Goal: Task Accomplishment & Management: Complete application form

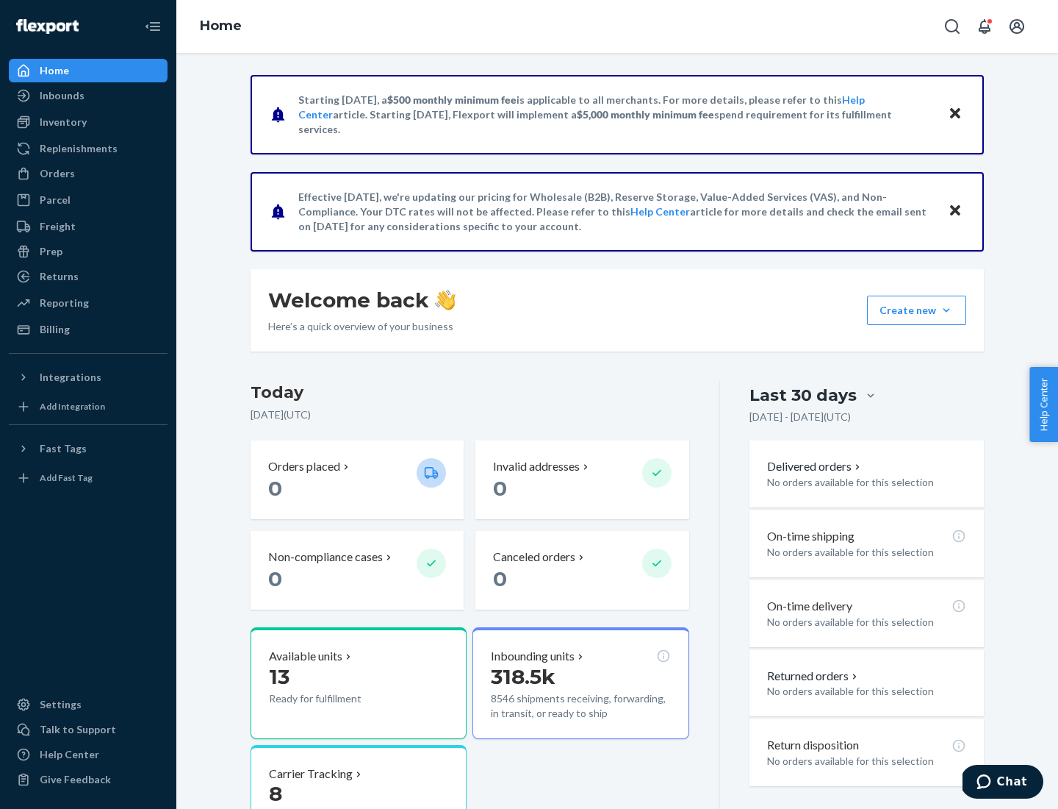
click at [947, 310] on button "Create new Create new inbound Create new order Create new product" at bounding box center [916, 309] width 99 height 29
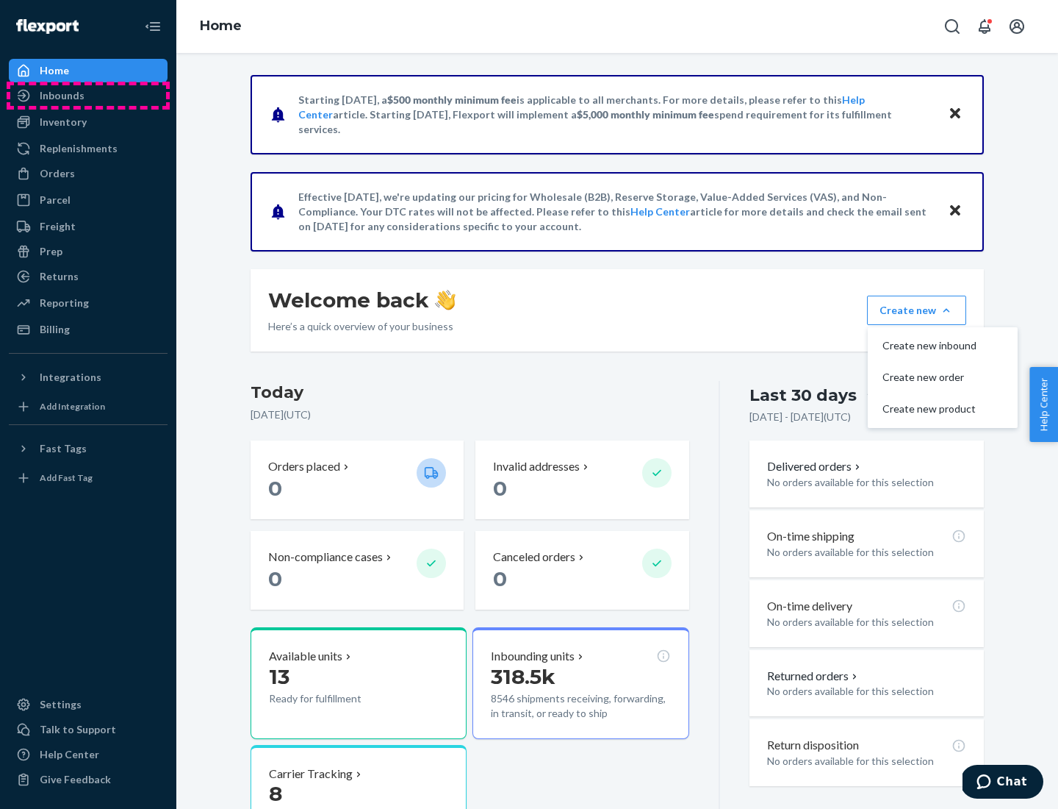
click at [88, 96] on div "Inbounds" at bounding box center [88, 95] width 156 height 21
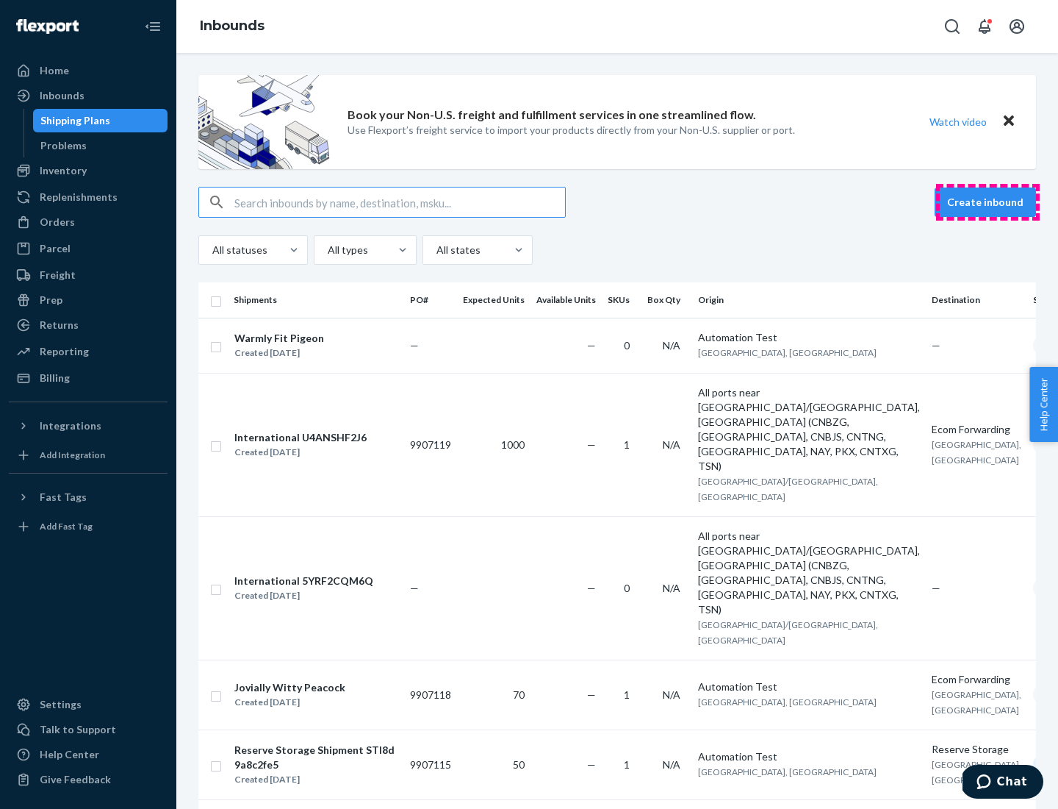
click at [988, 202] on button "Create inbound" at bounding box center [985, 201] width 101 height 29
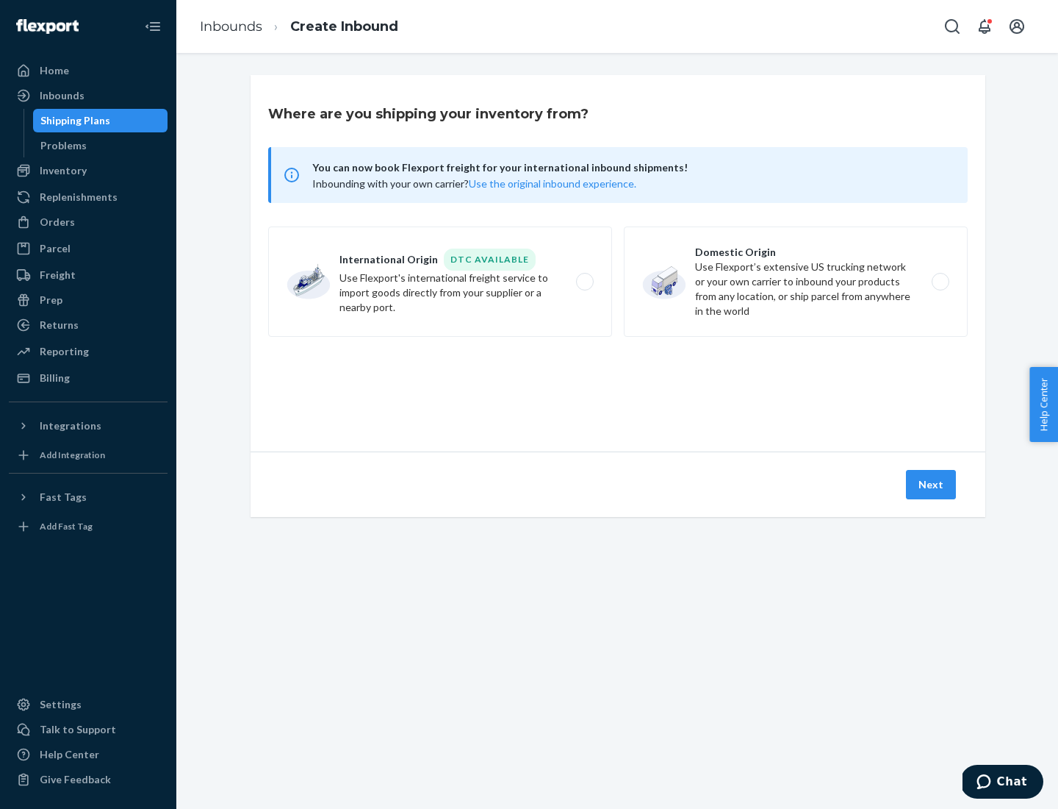
click at [796, 282] on label "Domestic Origin Use Flexport’s extensive US trucking network or your own carrie…" at bounding box center [796, 281] width 344 height 110
click at [940, 282] on input "Domestic Origin Use Flexport’s extensive US trucking network or your own carrie…" at bounding box center [945, 282] width 10 height 10
radio input "true"
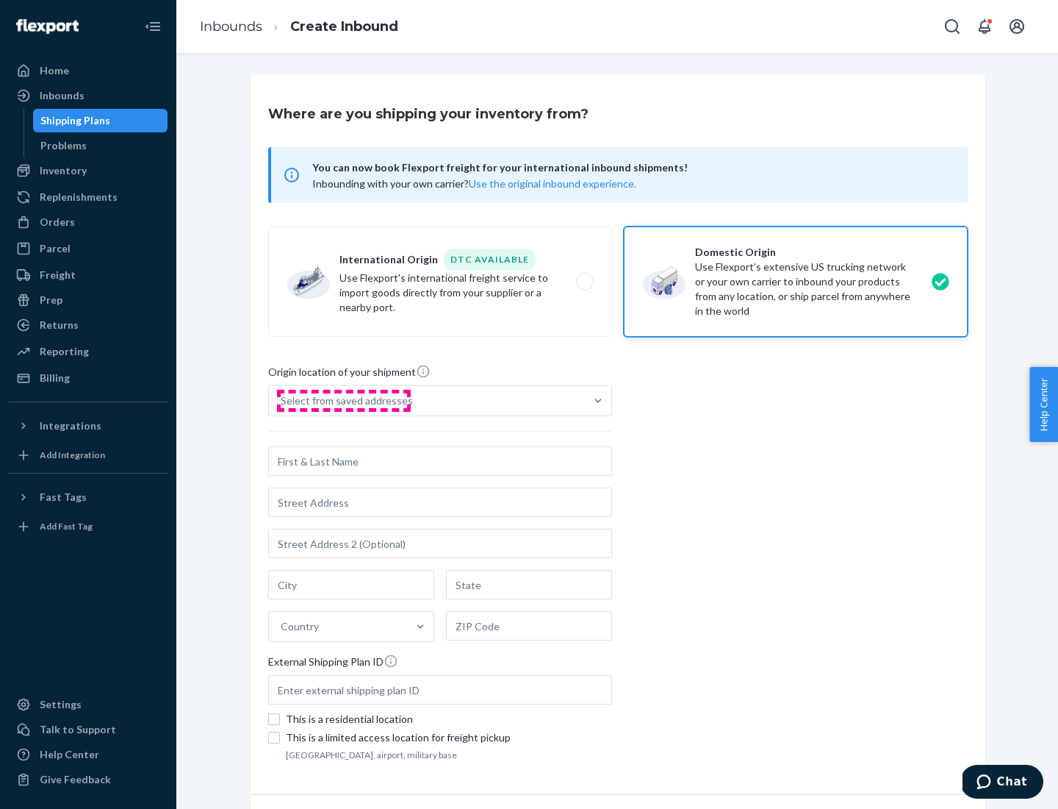
click at [343, 401] on div "Select from saved addresses" at bounding box center [347, 400] width 132 height 15
click at [282, 401] on input "Select from saved addresses" at bounding box center [281, 400] width 1 height 15
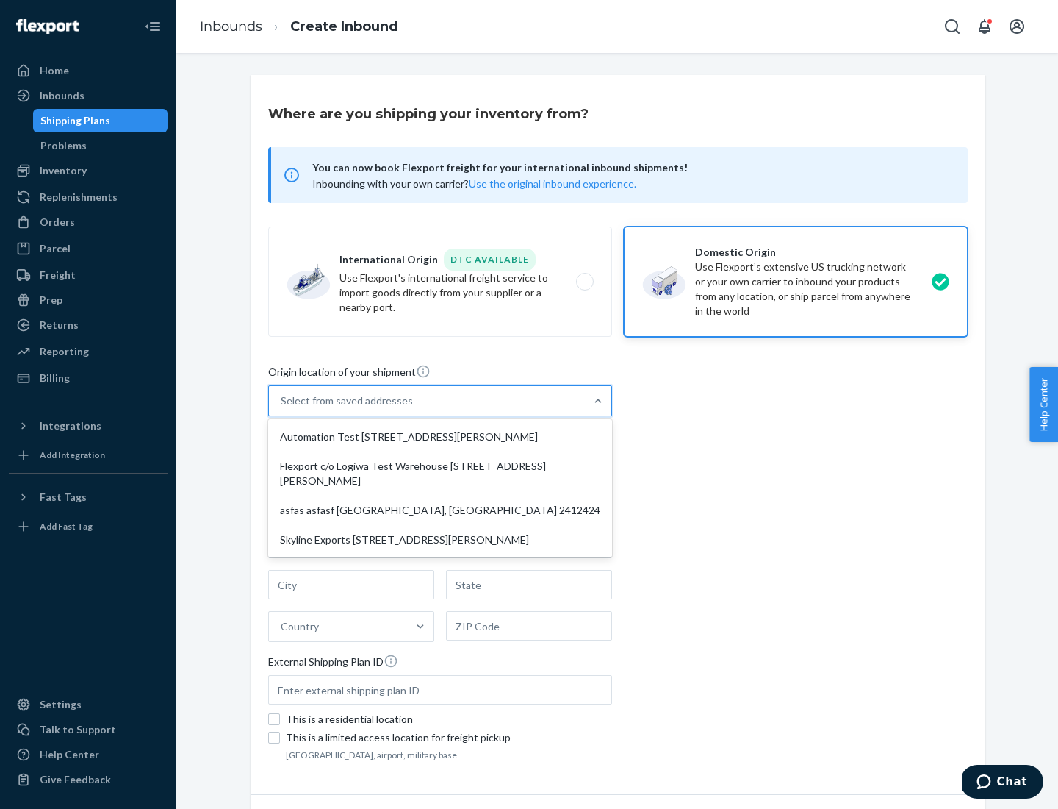
scroll to position [6, 0]
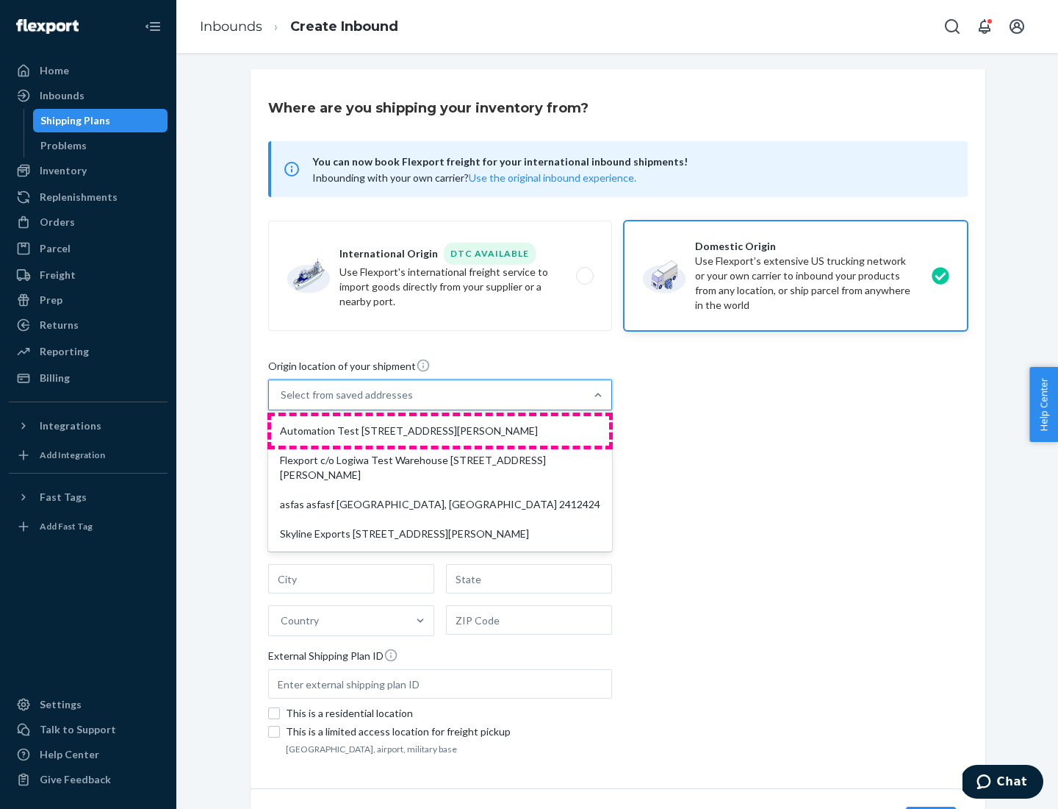
click at [440, 431] on div "Automation Test [STREET_ADDRESS][PERSON_NAME]" at bounding box center [440, 430] width 338 height 29
click at [282, 402] on input "option Automation Test [STREET_ADDRESS][PERSON_NAME] focused, 1 of 4. 4 results…" at bounding box center [281, 394] width 1 height 15
type input "Automation Test"
type input "9th Floor"
type input "[GEOGRAPHIC_DATA]"
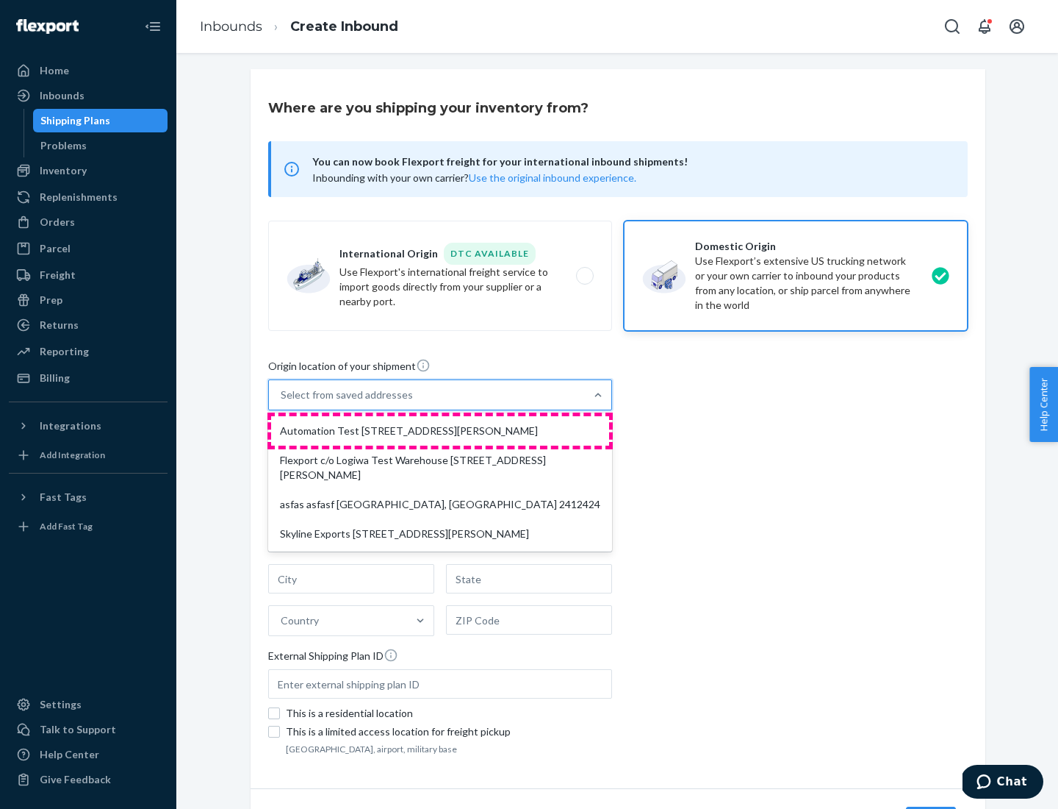
type input "CA"
type input "94104"
type input "[STREET_ADDRESS][PERSON_NAME]"
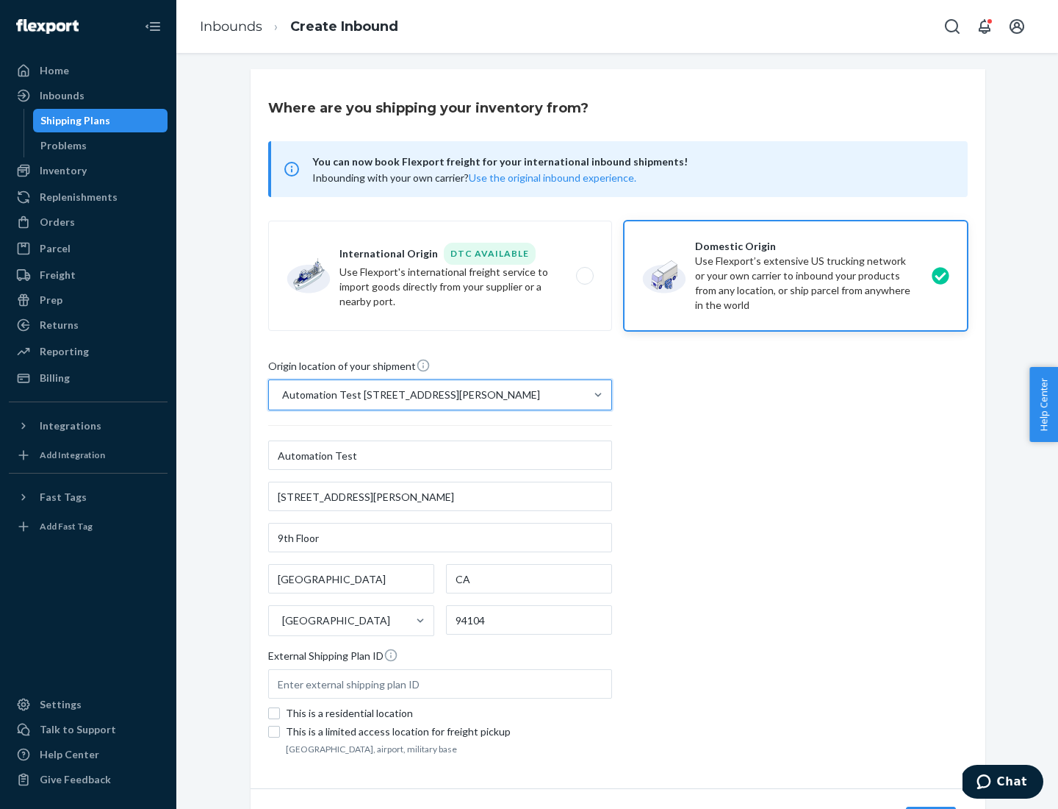
scroll to position [86, 0]
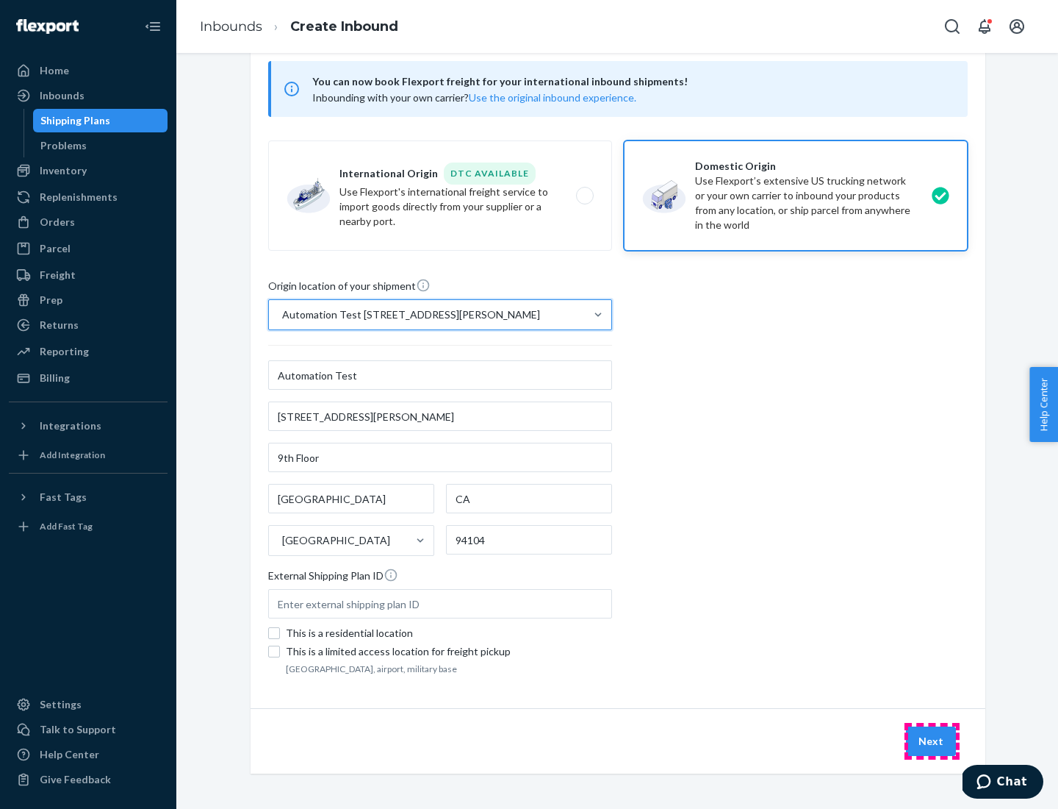
click at [932, 741] on button "Next" at bounding box center [931, 740] width 50 height 29
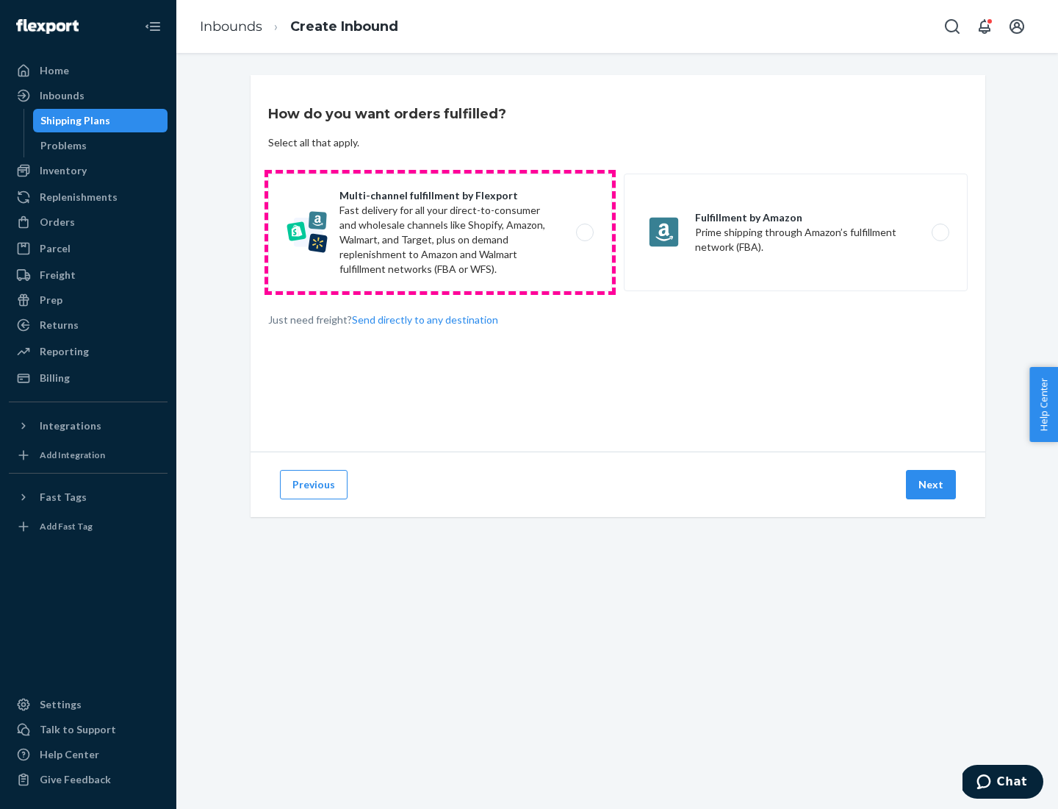
click at [440, 232] on label "Multi-channel fulfillment by Flexport Fast delivery for all your direct-to-cons…" at bounding box center [440, 232] width 344 height 118
click at [584, 232] on input "Multi-channel fulfillment by Flexport Fast delivery for all your direct-to-cons…" at bounding box center [589, 233] width 10 height 10
radio input "true"
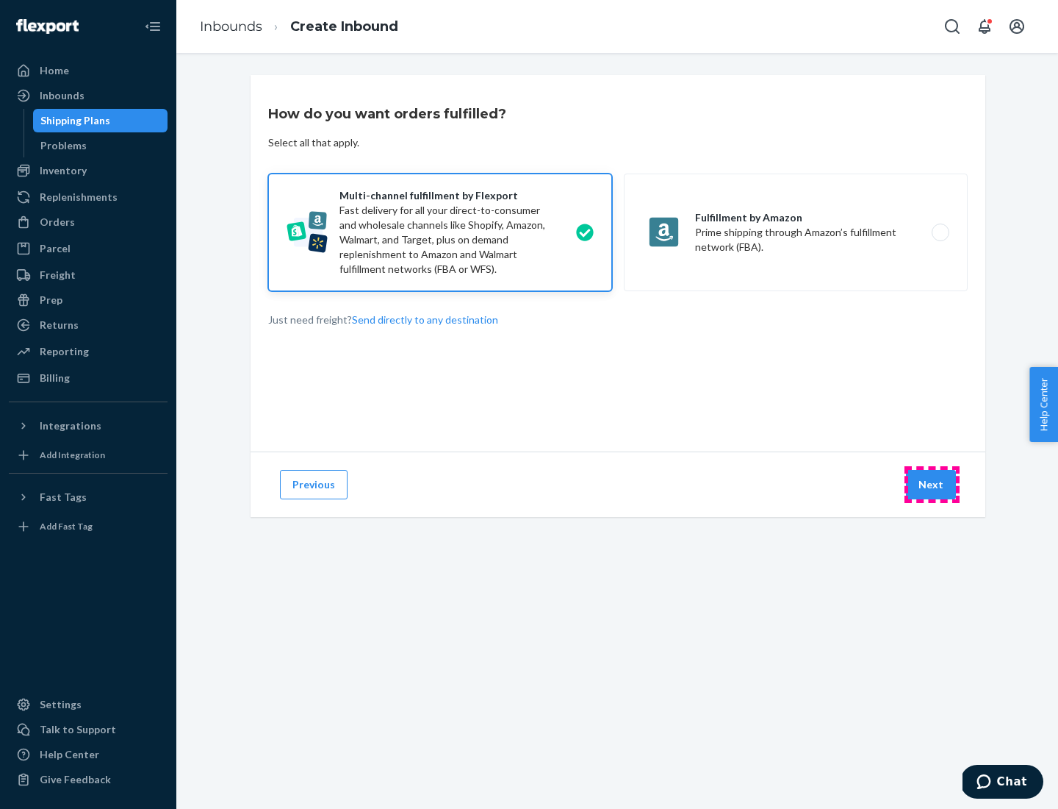
click at [932, 484] on button "Next" at bounding box center [931, 484] width 50 height 29
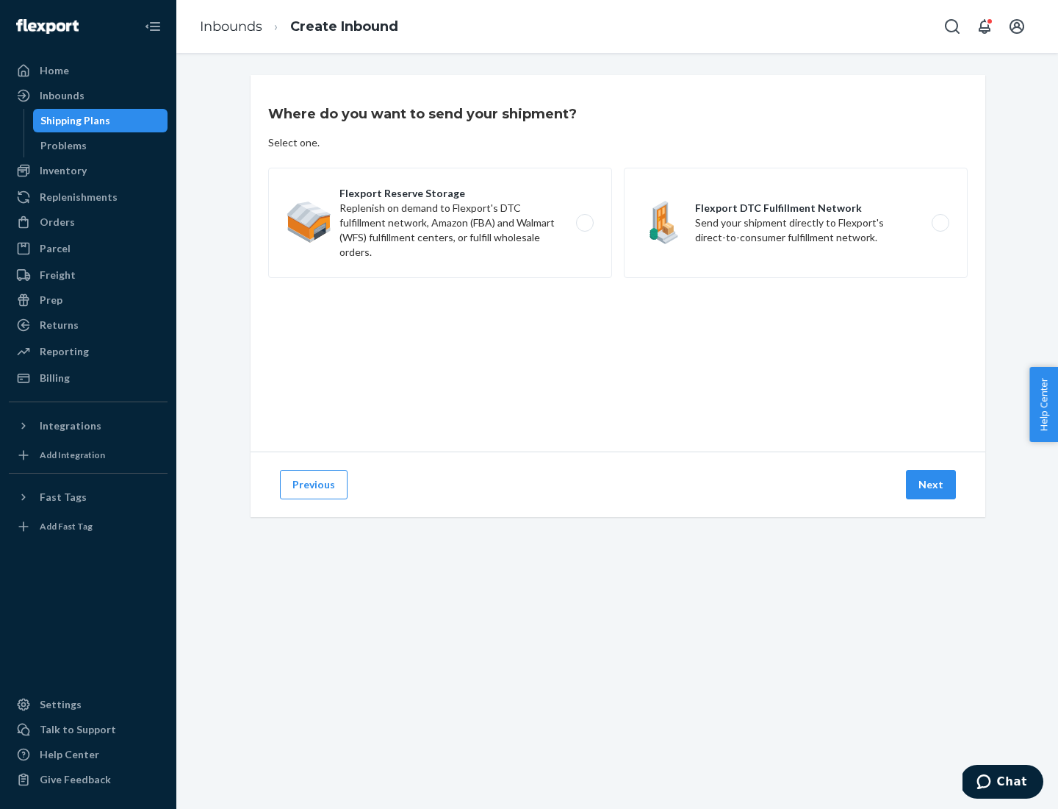
click at [796, 223] on label "Flexport DTC Fulfillment Network Send your shipment directly to Flexport's dire…" at bounding box center [796, 223] width 344 height 110
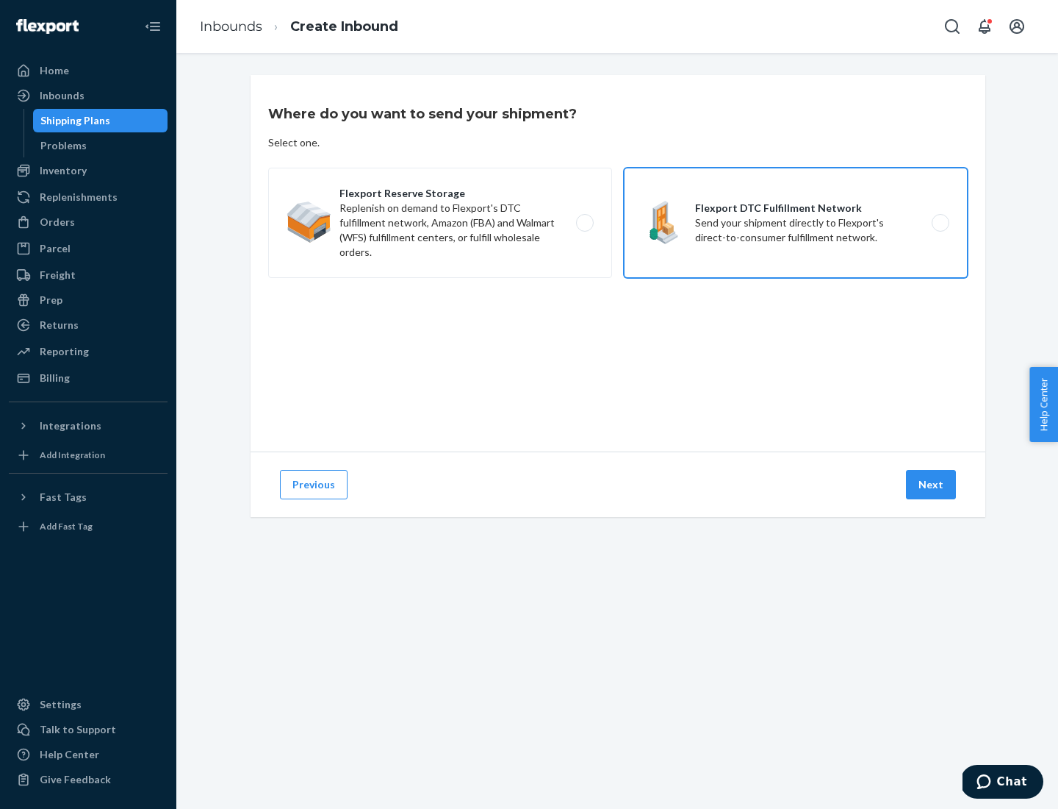
click at [940, 223] on input "Flexport DTC Fulfillment Network Send your shipment directly to Flexport's dire…" at bounding box center [945, 223] width 10 height 10
radio input "true"
click at [932, 484] on button "Next" at bounding box center [931, 484] width 50 height 29
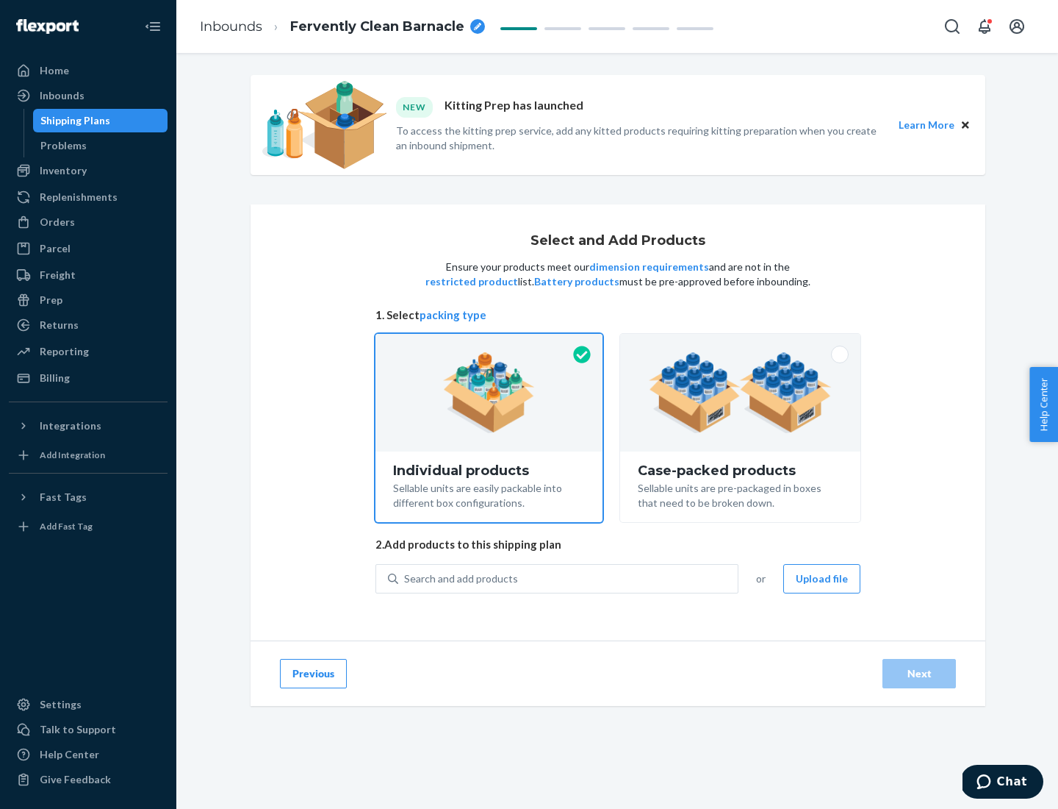
click at [741, 393] on img at bounding box center [740, 392] width 183 height 81
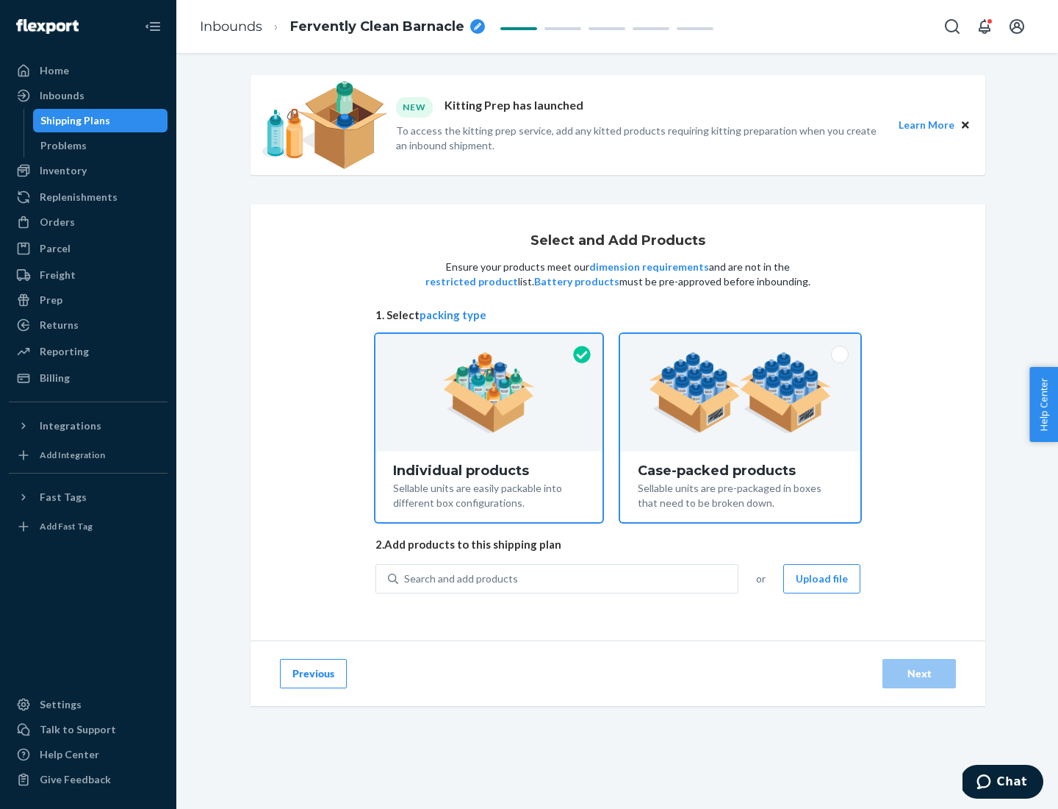
click at [741, 343] on input "Case-packed products Sellable units are pre-packaged in boxes that need to be b…" at bounding box center [741, 339] width 10 height 10
radio input "true"
radio input "false"
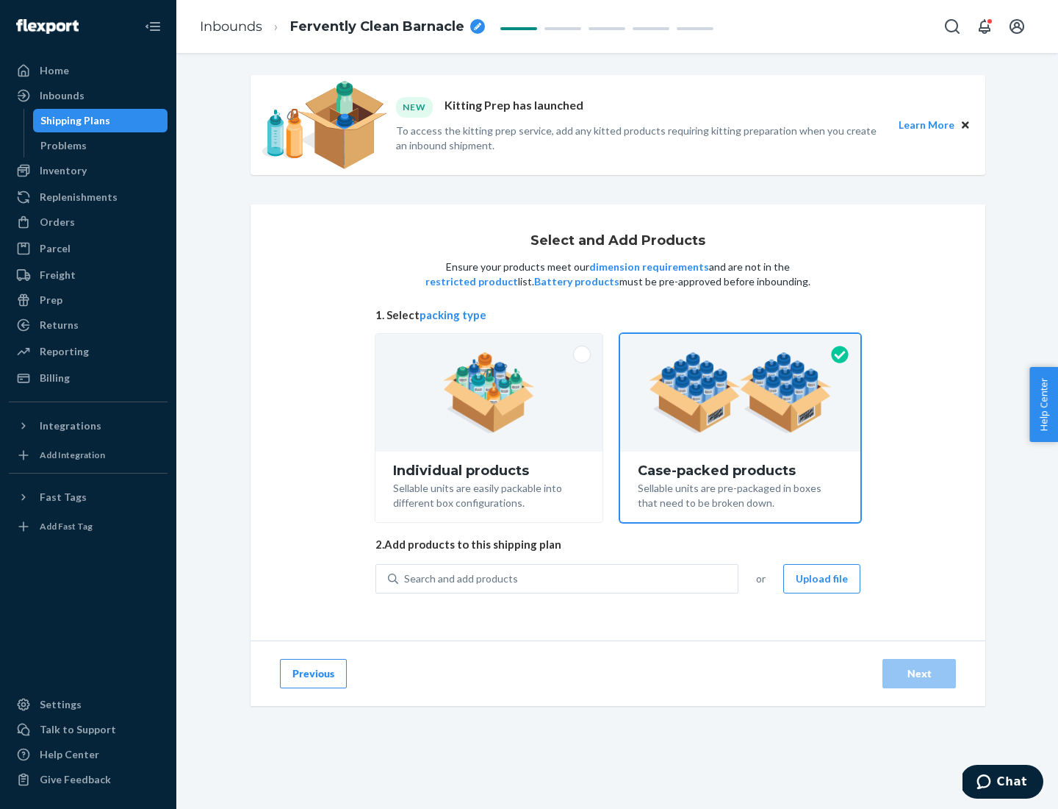
click at [569, 578] on div "Search and add products" at bounding box center [568, 578] width 340 height 26
click at [406, 578] on input "Search and add products" at bounding box center [404, 578] width 1 height 15
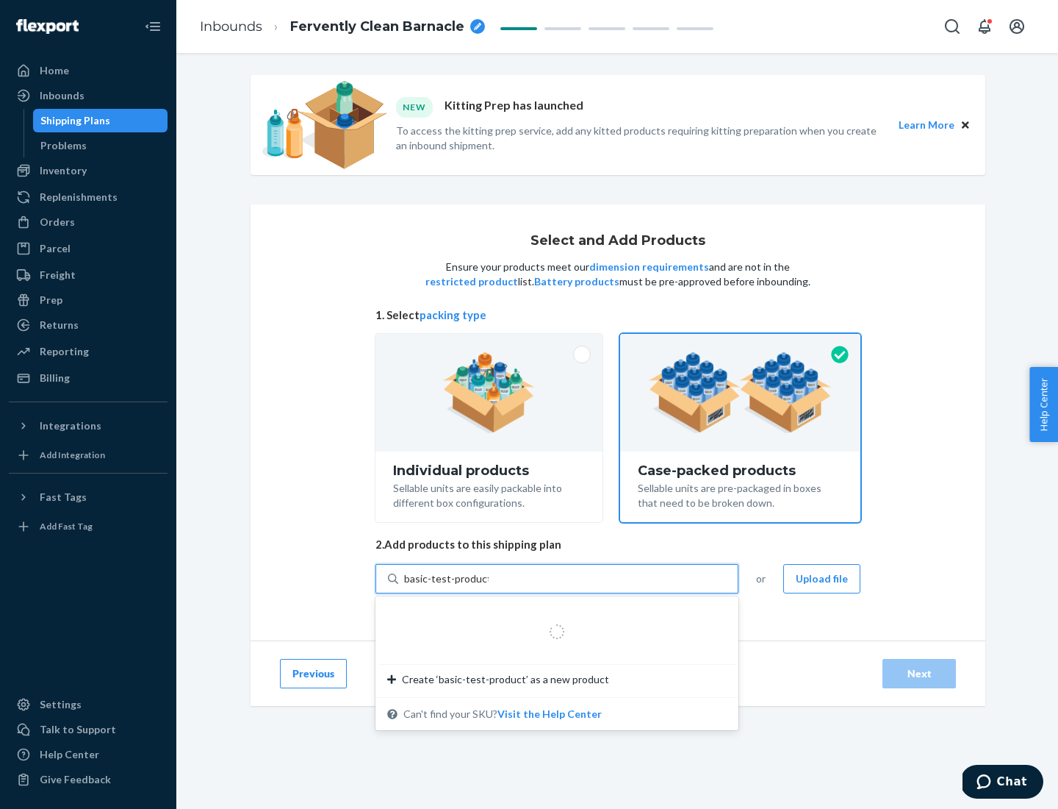
type input "basic-test-product-1"
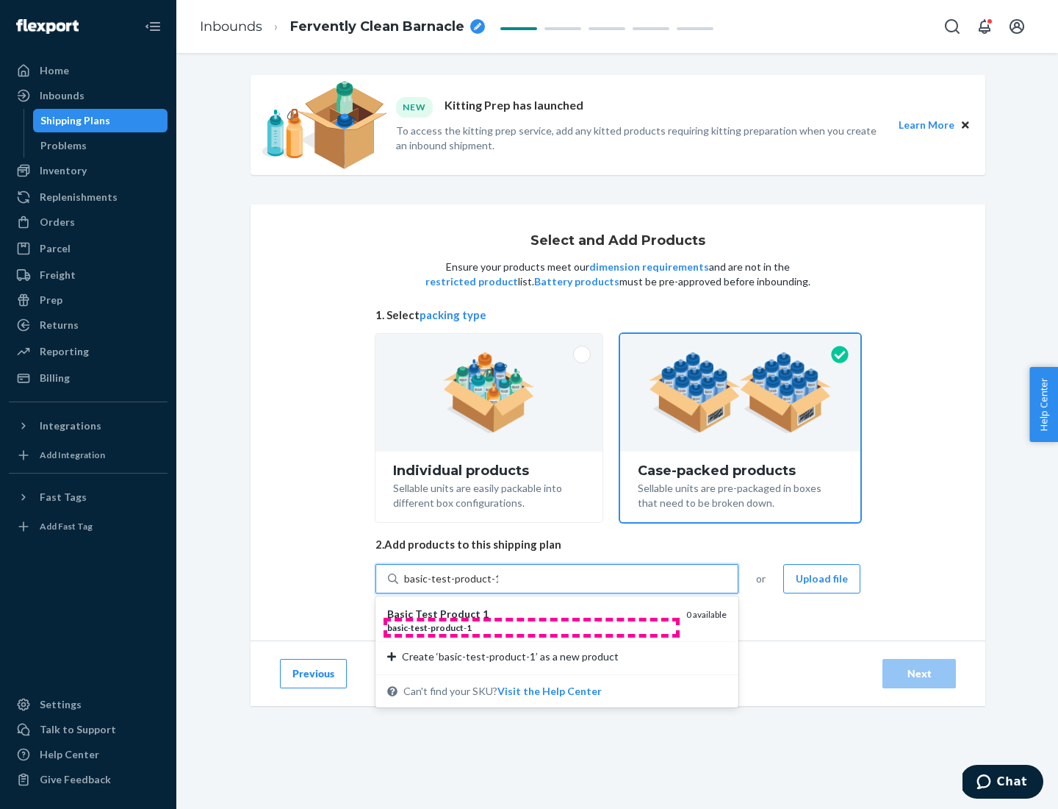
click at [531, 627] on div "basic - test - product - 1" at bounding box center [530, 627] width 287 height 12
click at [498, 586] on input "basic-test-product-1" at bounding box center [451, 578] width 94 height 15
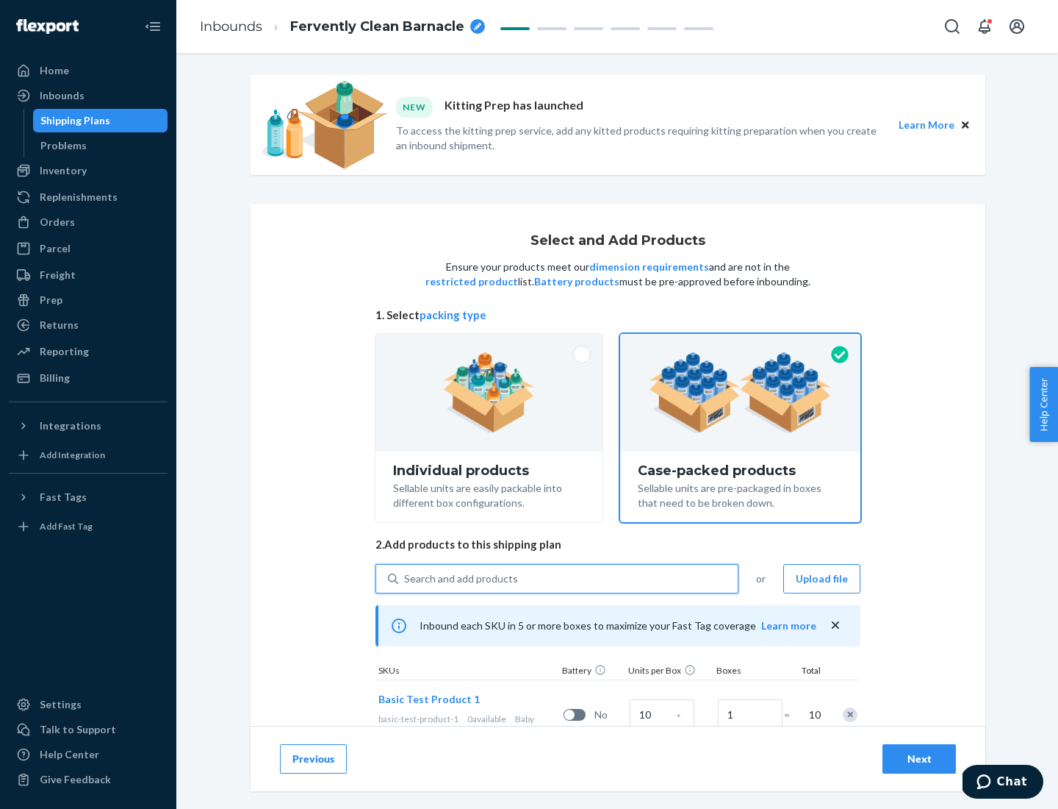
scroll to position [53, 0]
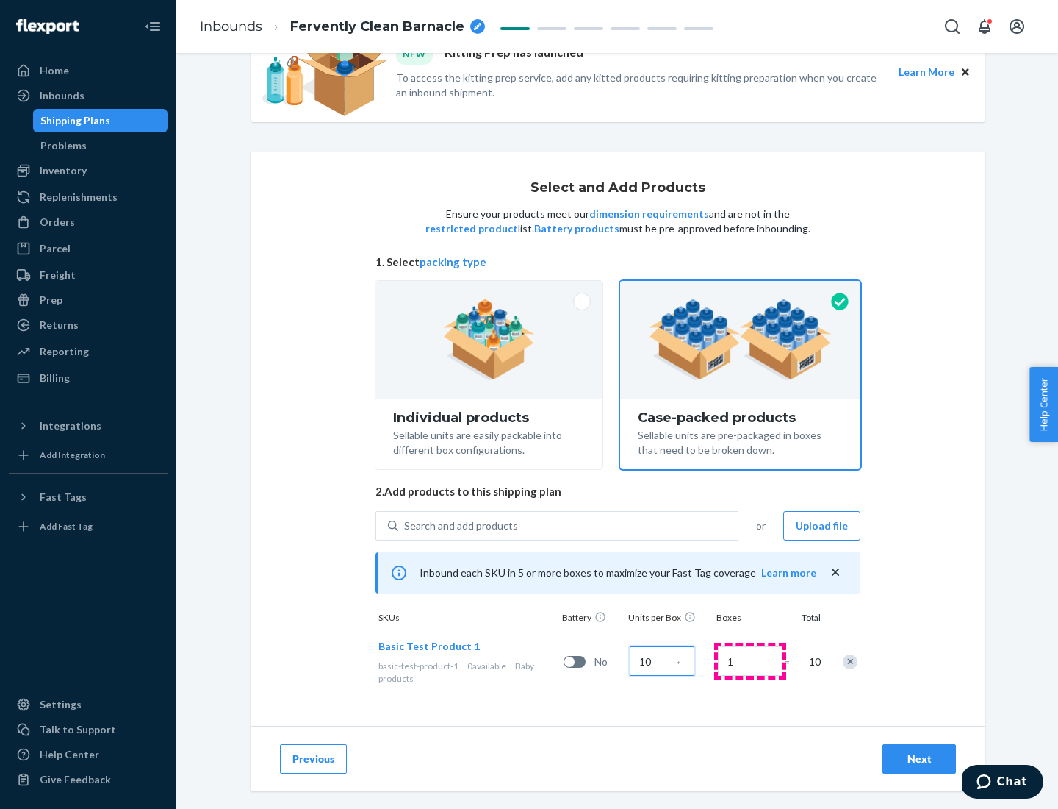
type input "10"
type input "7"
click at [920, 759] on div "Next" at bounding box center [919, 758] width 49 height 15
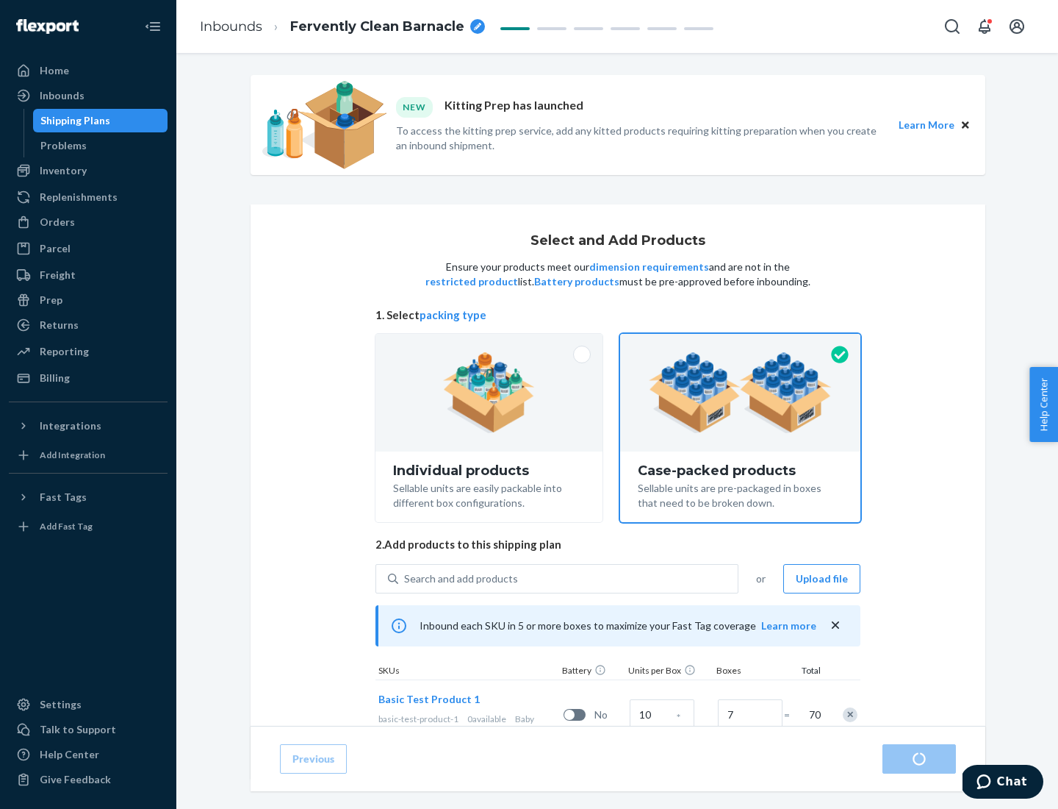
radio input "true"
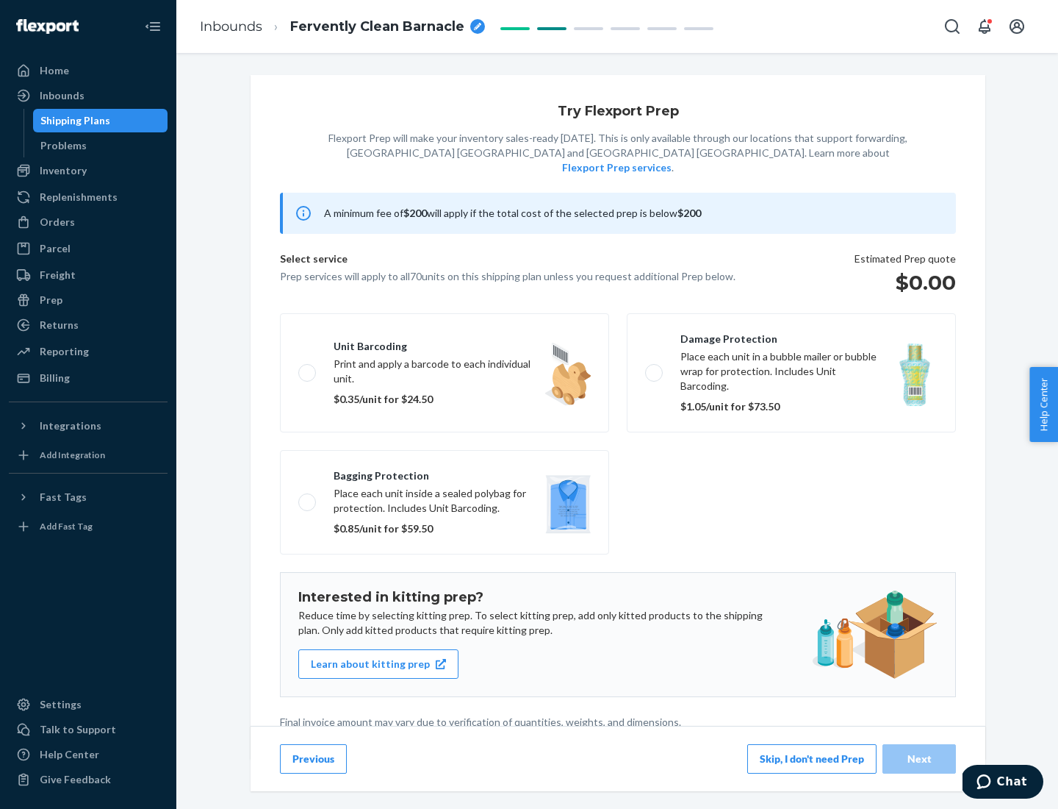
scroll to position [4, 0]
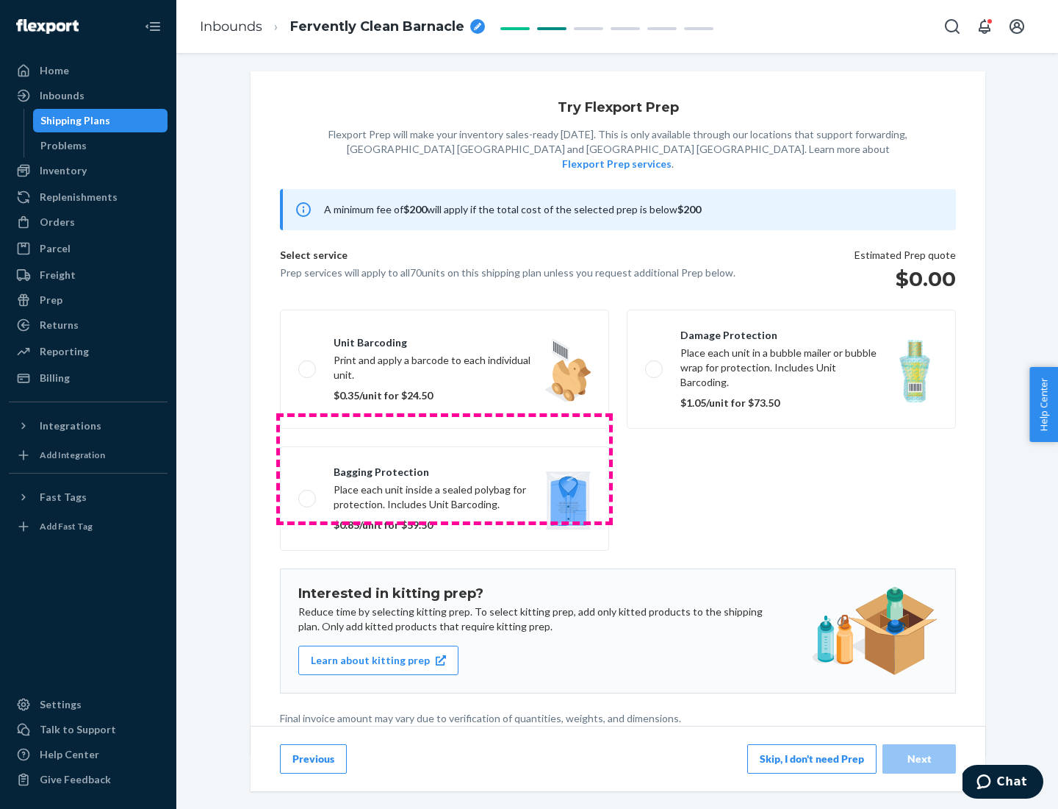
click at [445, 468] on label "Bagging protection Place each unit inside a sealed polybag for protection. Incl…" at bounding box center [444, 498] width 329 height 104
click at [308, 493] on input "Bagging protection Place each unit inside a sealed polybag for protection. Incl…" at bounding box center [303, 498] width 10 height 10
checkbox input "true"
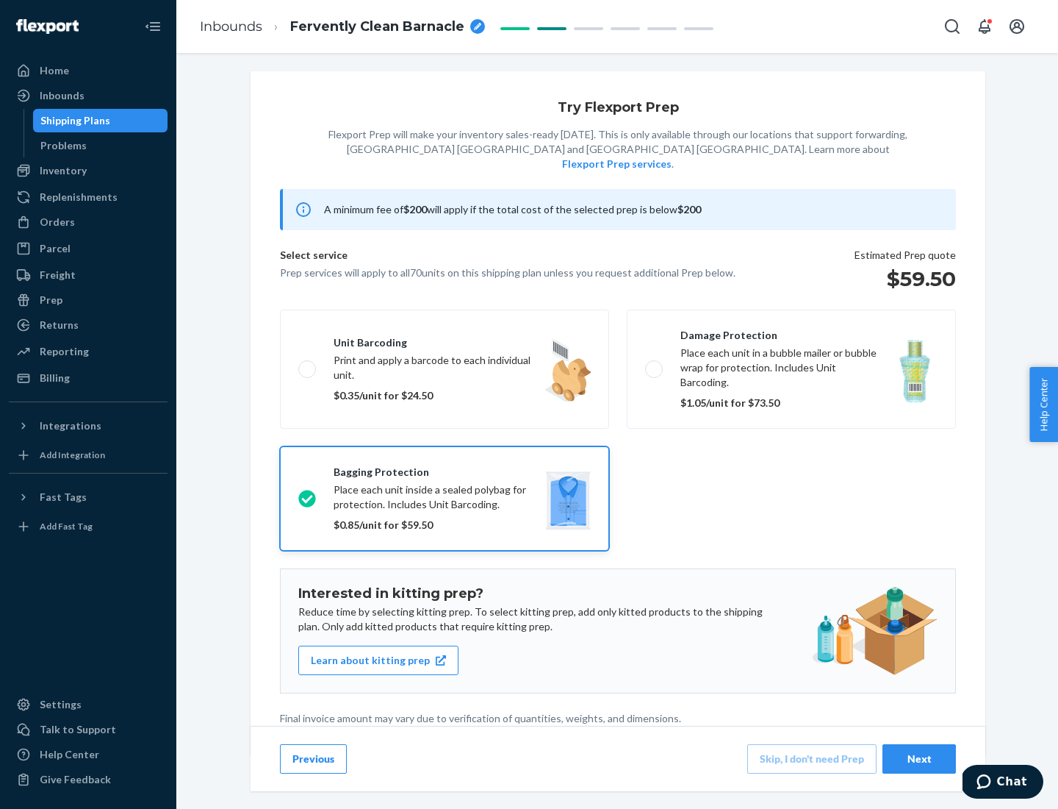
click at [920, 758] on div "Next" at bounding box center [919, 758] width 49 height 15
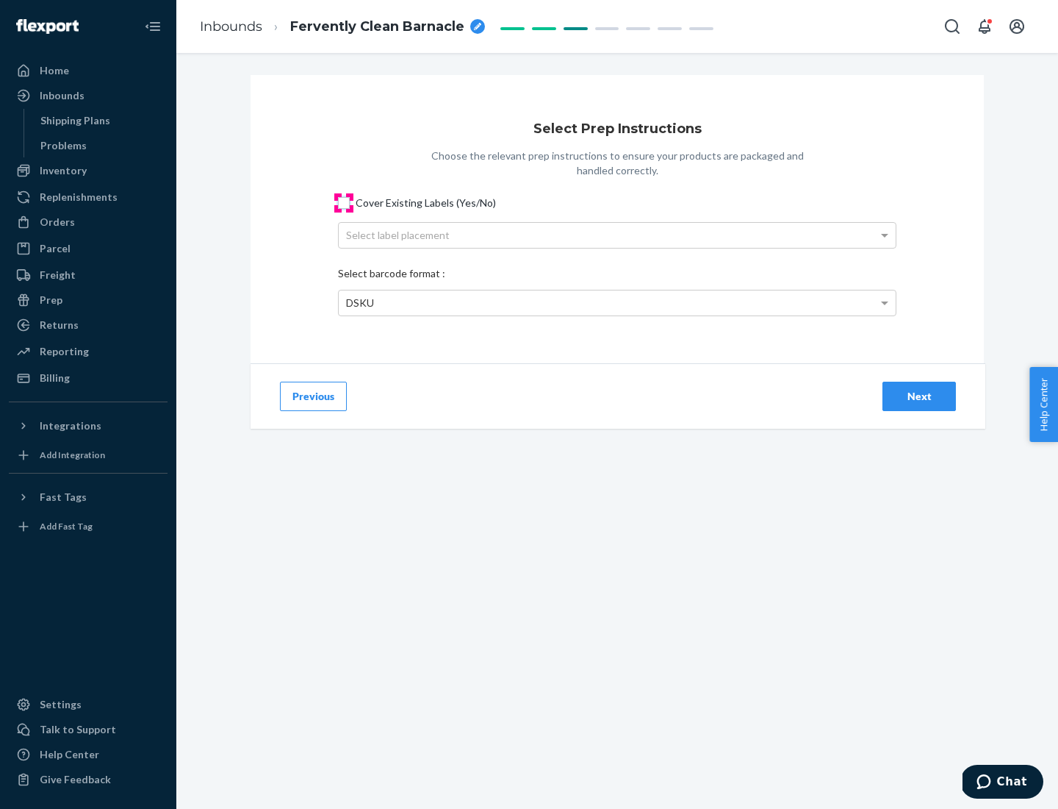
click at [344, 202] on input "Cover Existing Labels (Yes/No)" at bounding box center [344, 203] width 12 height 12
checkbox input "true"
click at [617, 234] on div "Select label placement" at bounding box center [617, 235] width 557 height 25
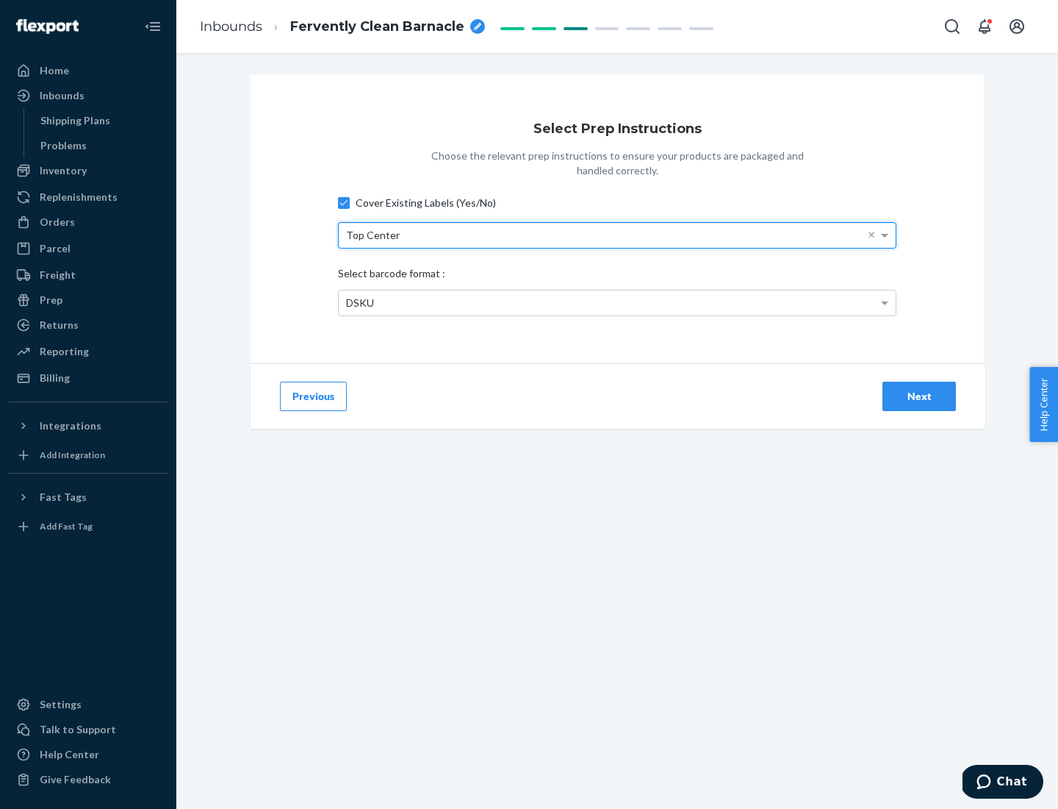
click at [617, 302] on div "DSKU" at bounding box center [617, 302] width 557 height 25
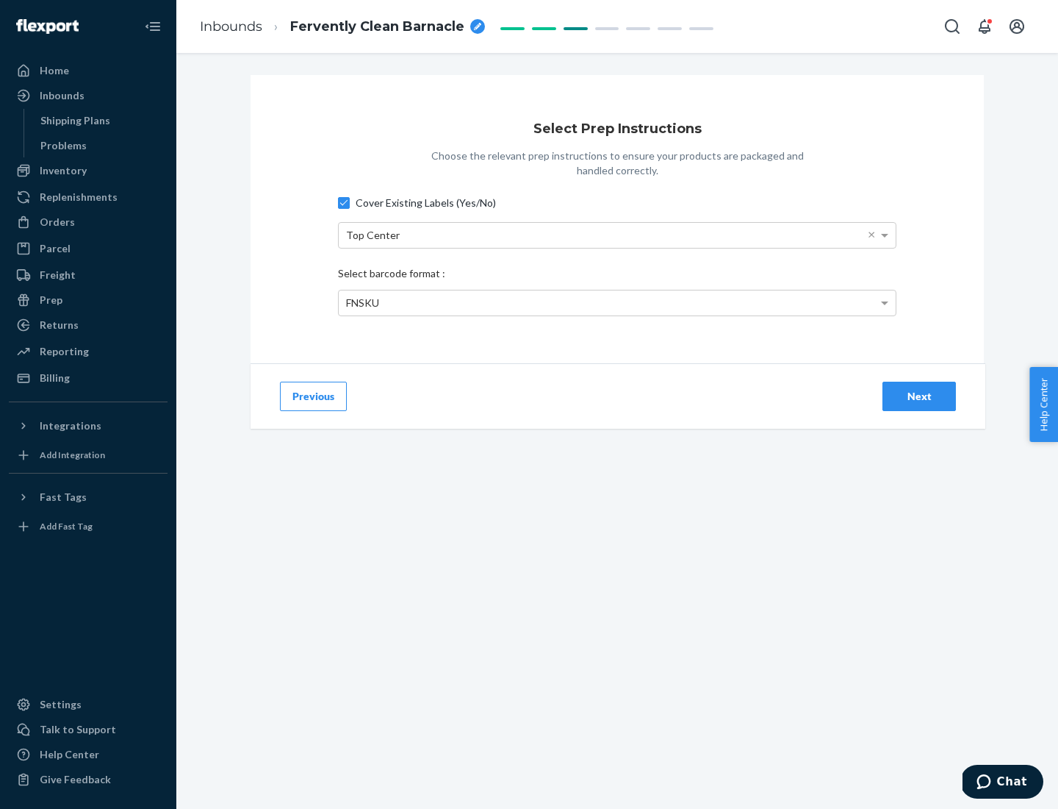
click at [920, 395] on div "Next" at bounding box center [919, 396] width 49 height 15
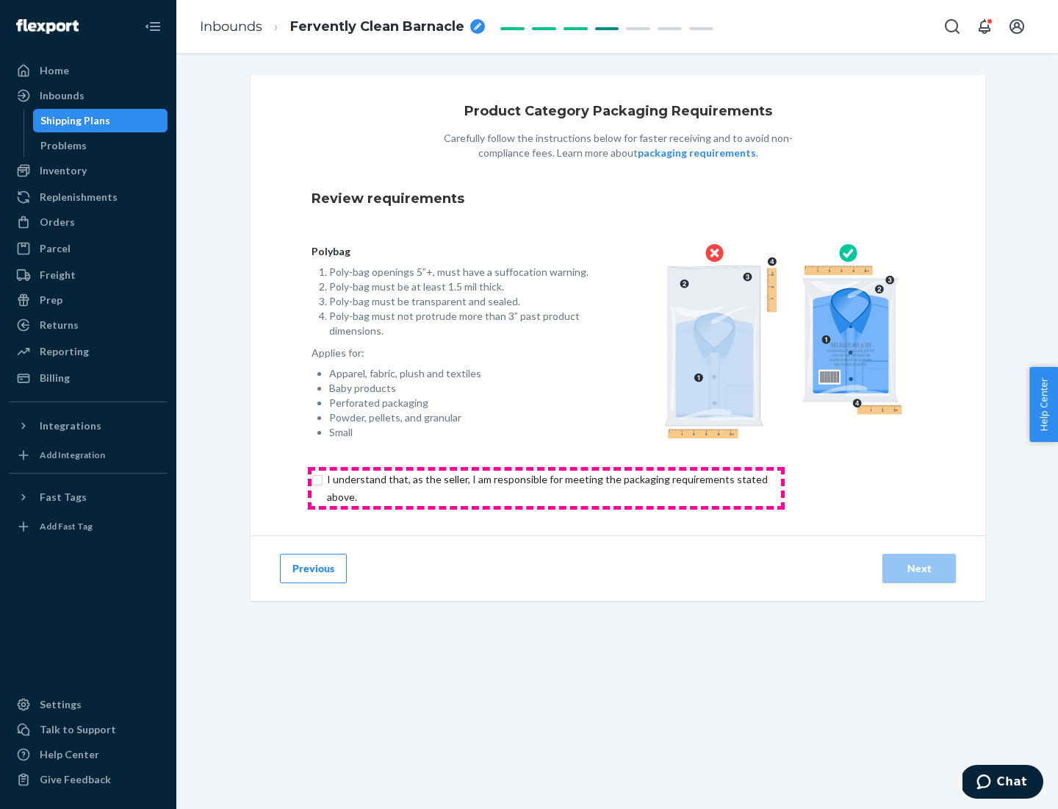
click at [546, 487] on input "checkbox" at bounding box center [556, 487] width 489 height 35
checkbox input "true"
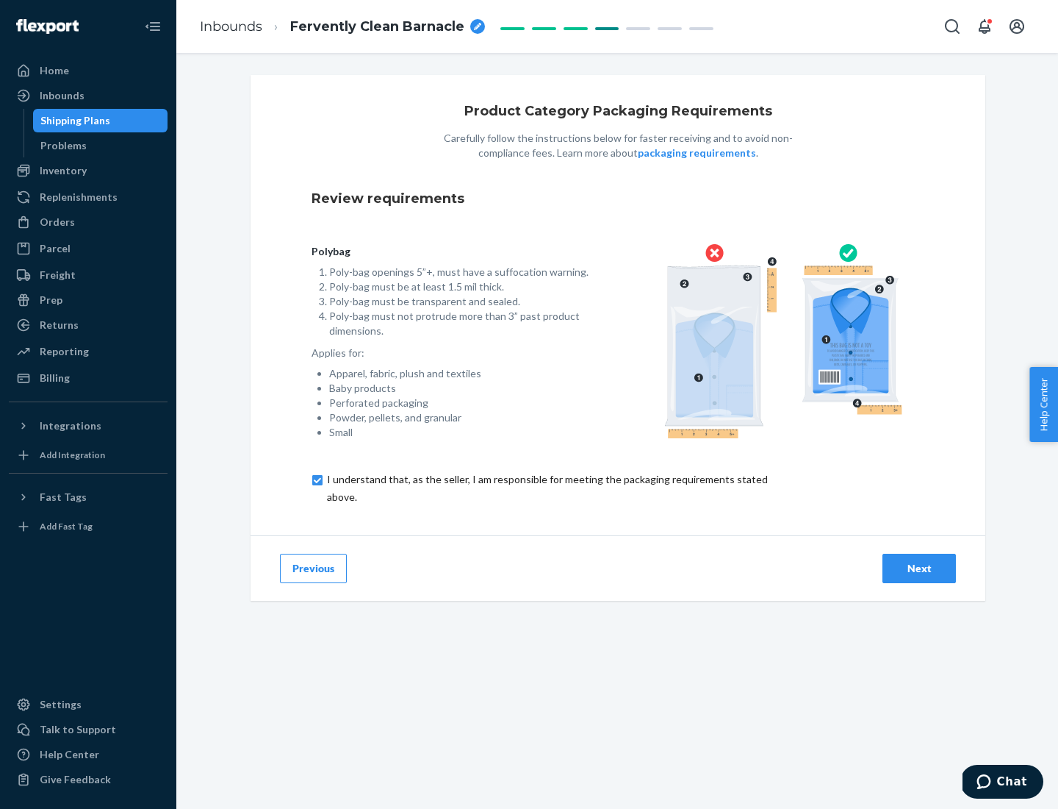
click at [920, 567] on div "Next" at bounding box center [919, 568] width 49 height 15
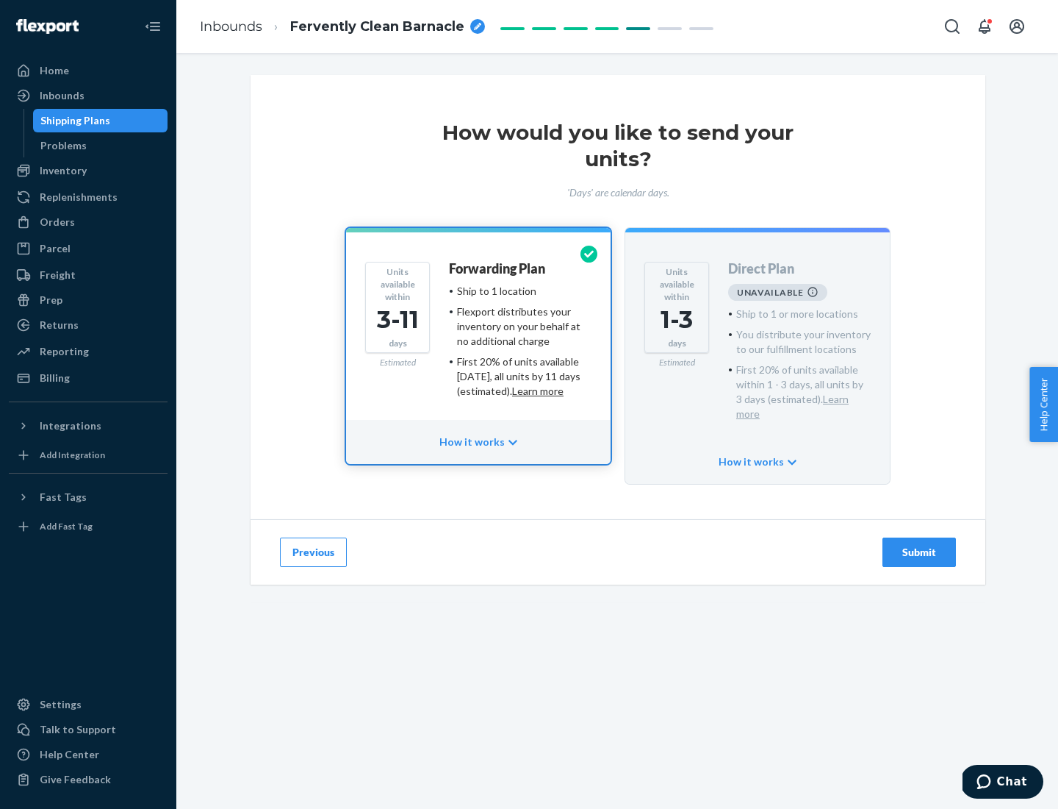
click at [498, 268] on h4 "Forwarding Plan" at bounding box center [497, 269] width 96 height 15
click at [920, 545] on div "Submit" at bounding box center [919, 552] width 49 height 15
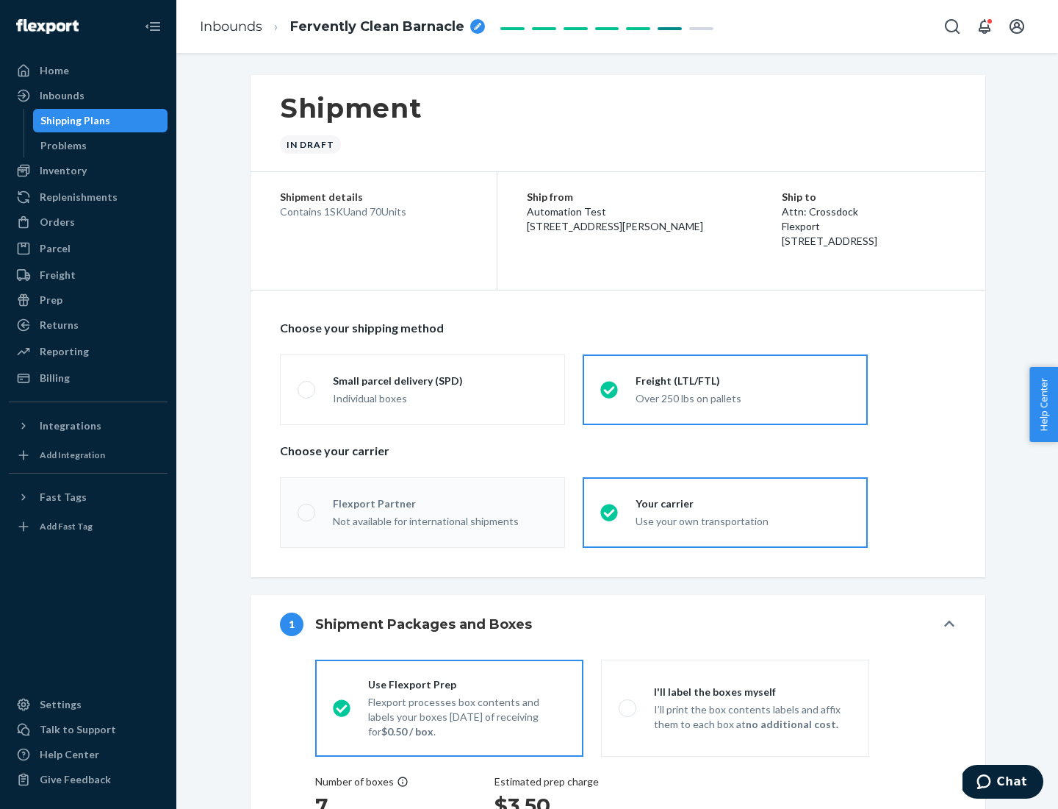
radio input "true"
radio input "false"
radio input "true"
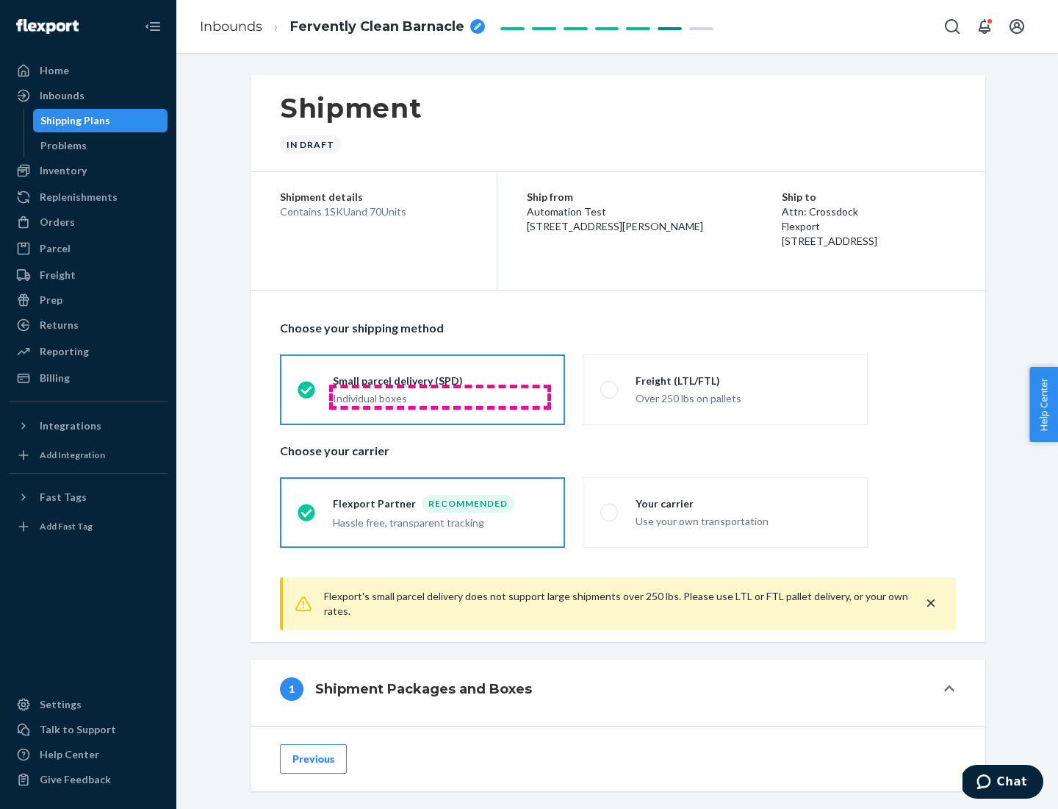
click at [440, 396] on div "Individual boxes" at bounding box center [440, 398] width 215 height 15
click at [307, 394] on input "Small parcel delivery (SPD) Individual boxes" at bounding box center [303, 389] width 10 height 10
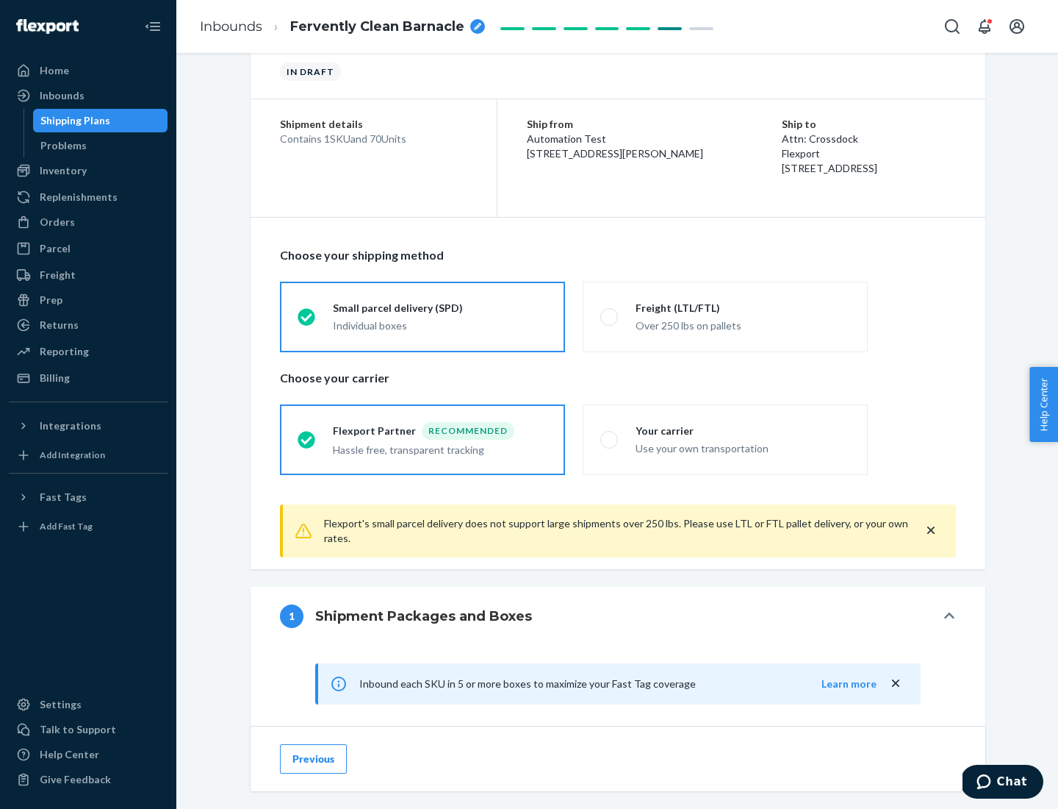
click at [743, 430] on div "Your carrier" at bounding box center [743, 430] width 215 height 15
click at [610, 434] on input "Your carrier Use your own transportation" at bounding box center [606, 439] width 10 height 10
radio input "true"
radio input "false"
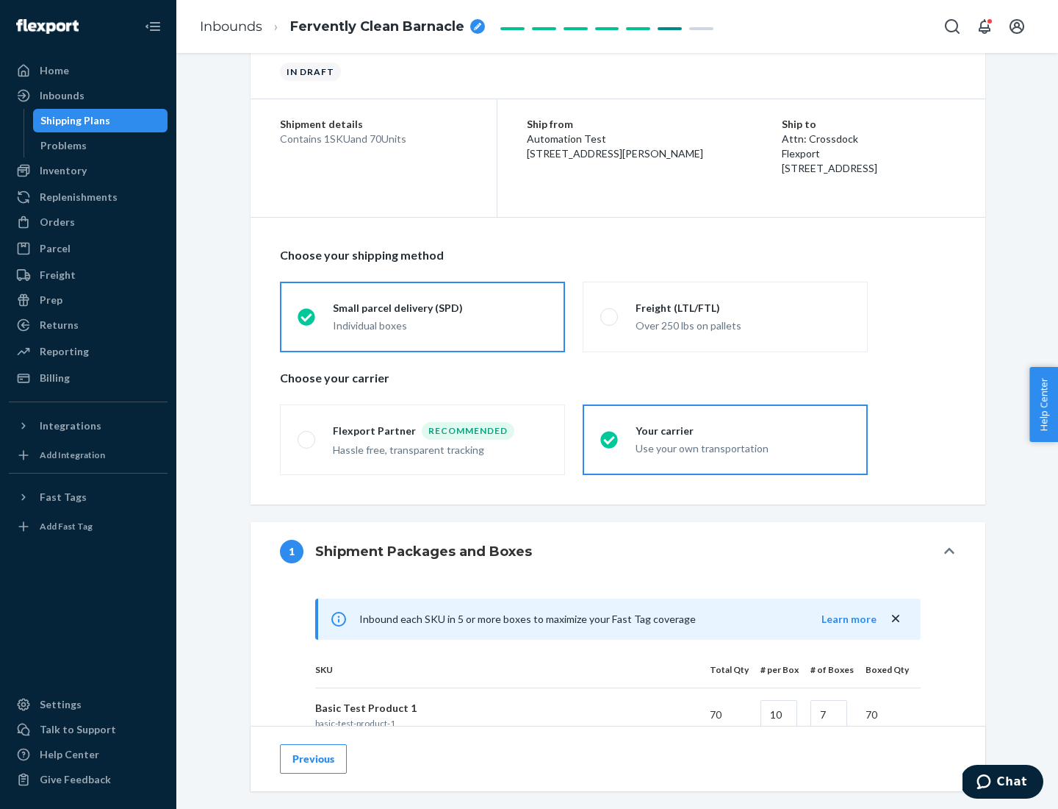
scroll to position [357, 0]
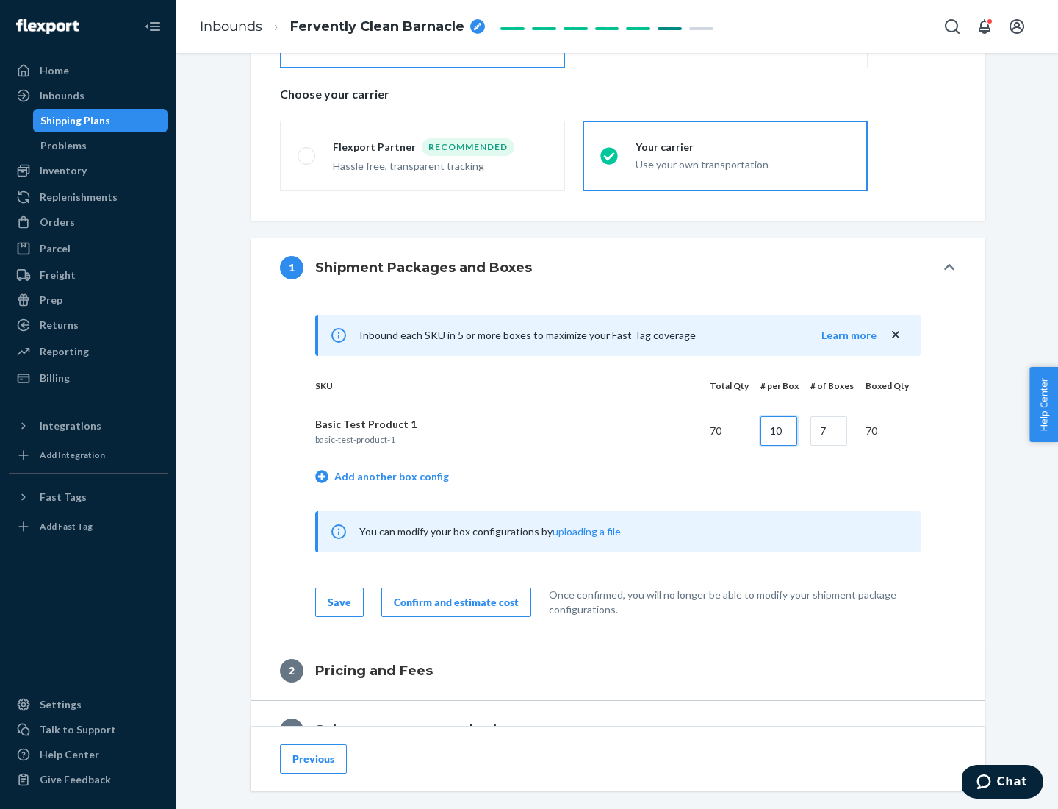
type input "10"
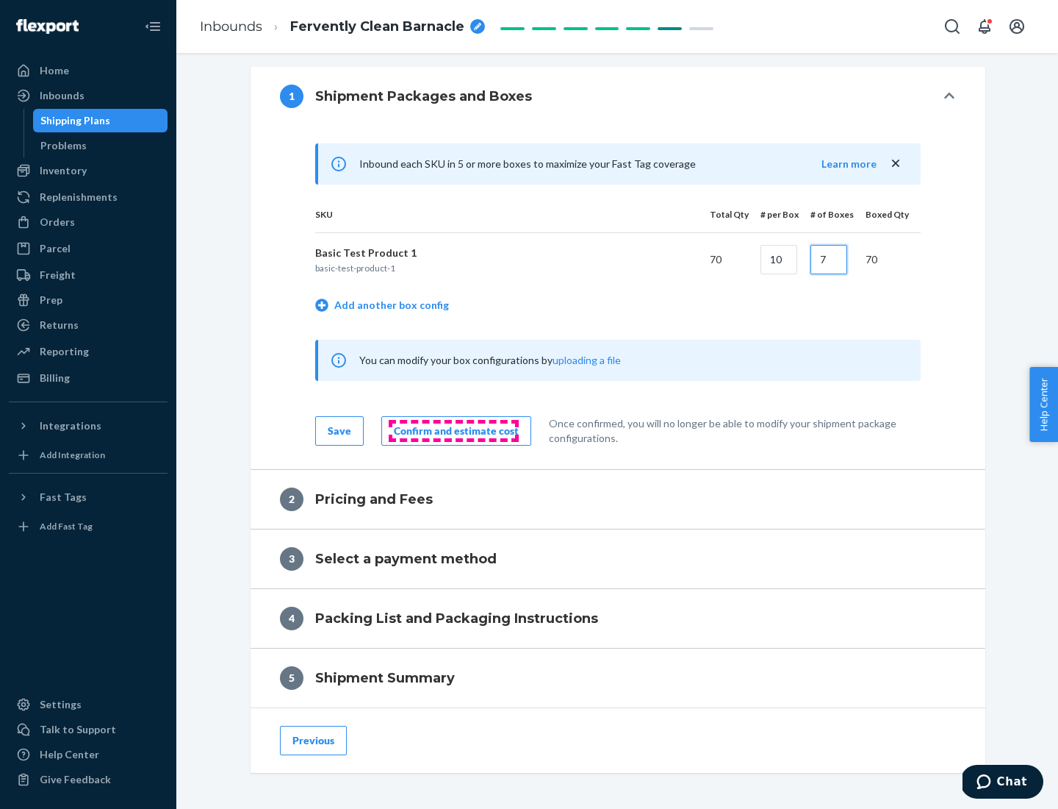
type input "7"
click at [454, 430] on div "Confirm and estimate cost" at bounding box center [456, 430] width 125 height 15
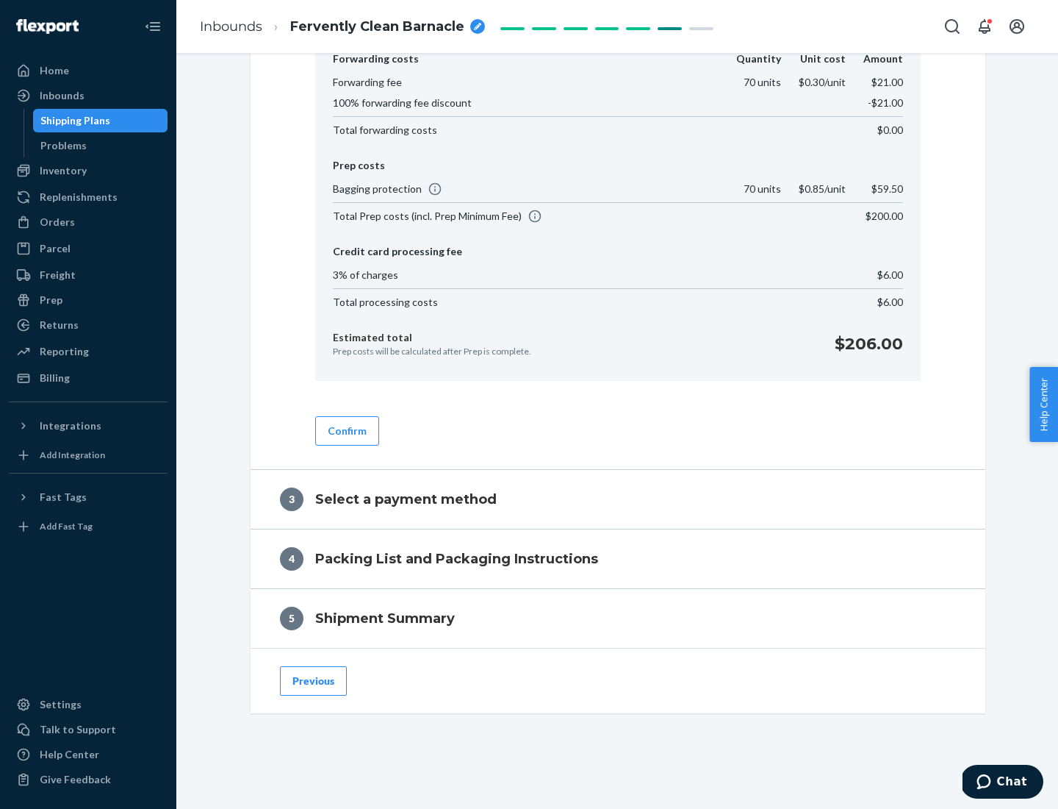
click at [346, 430] on button "Confirm" at bounding box center [347, 430] width 64 height 29
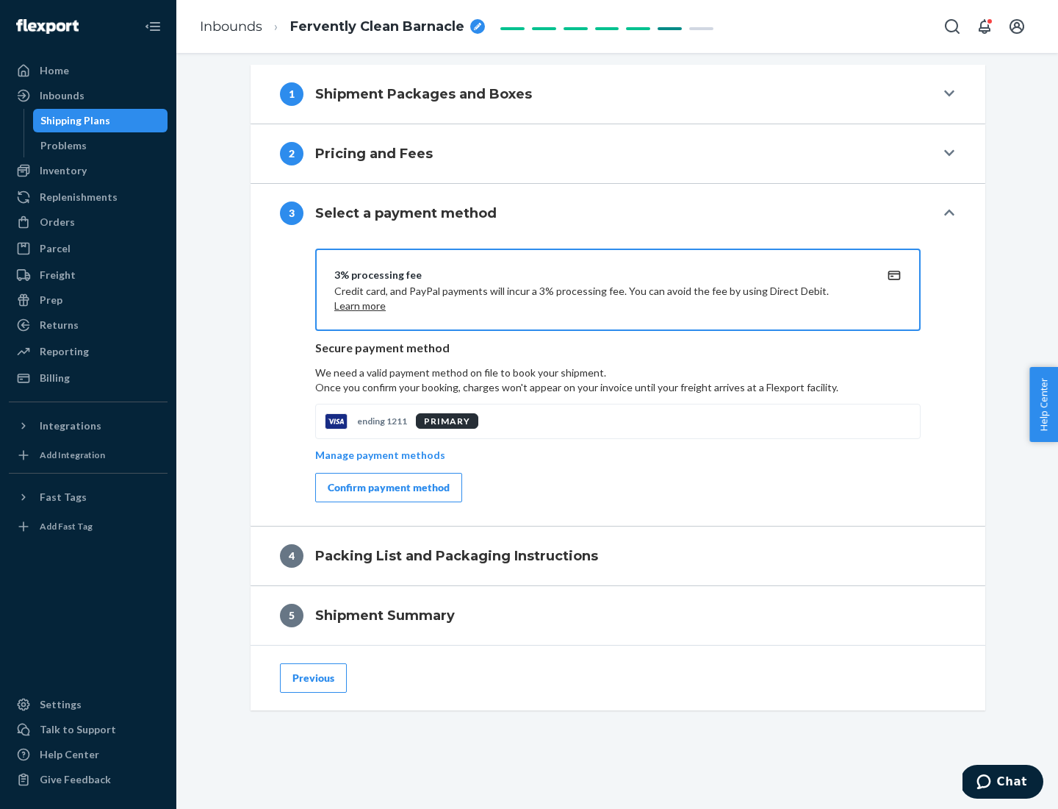
scroll to position [530, 0]
click at [387, 487] on div "Confirm payment method" at bounding box center [389, 487] width 122 height 15
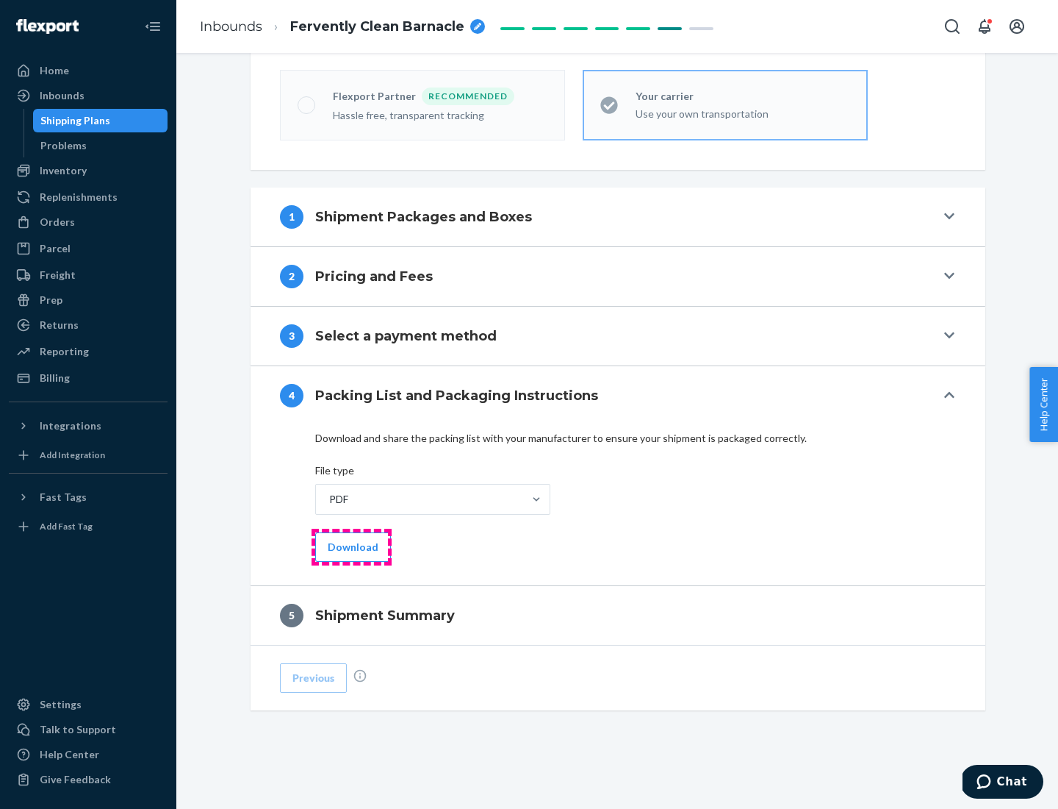
click at [351, 546] on button "Download" at bounding box center [353, 546] width 76 height 29
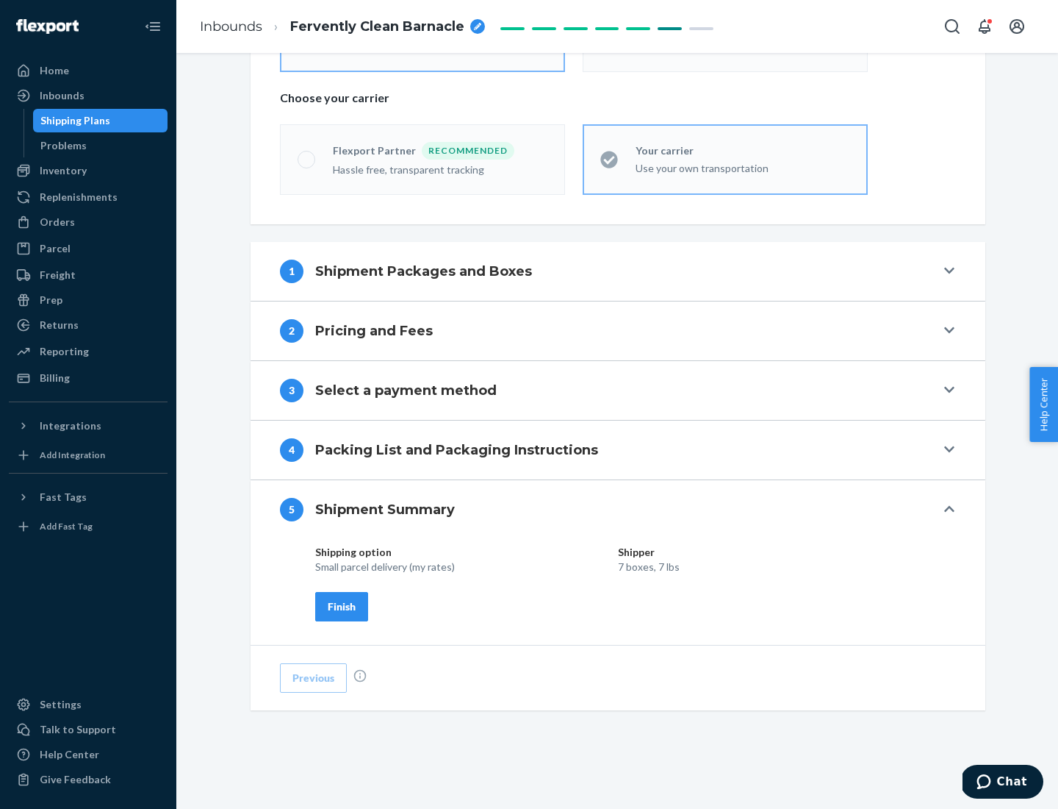
scroll to position [353, 0]
